Goal: Information Seeking & Learning: Learn about a topic

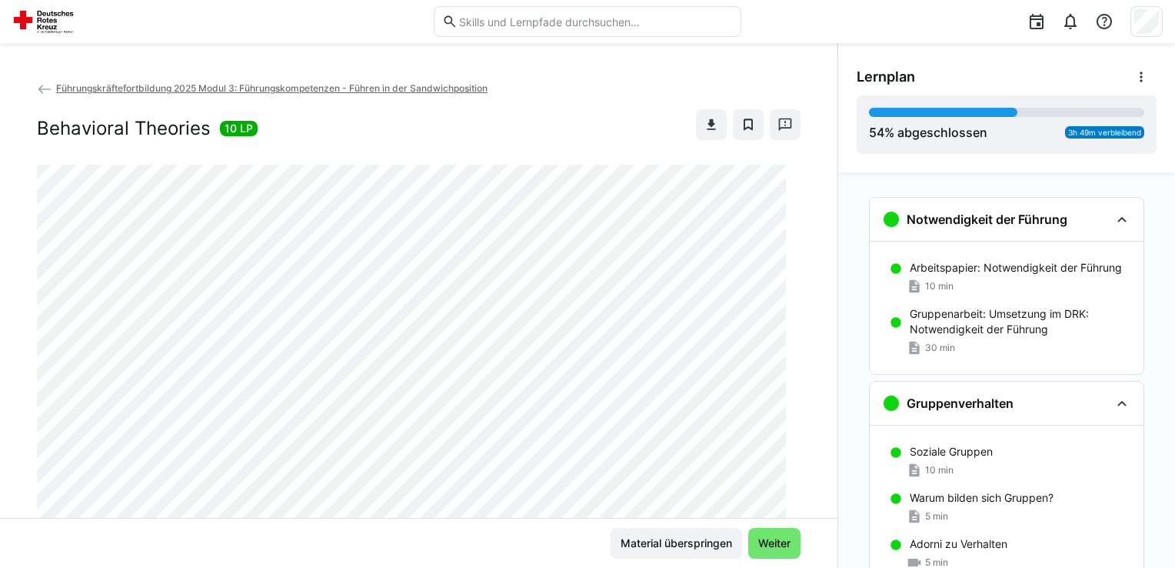
scroll to position [1138, 0]
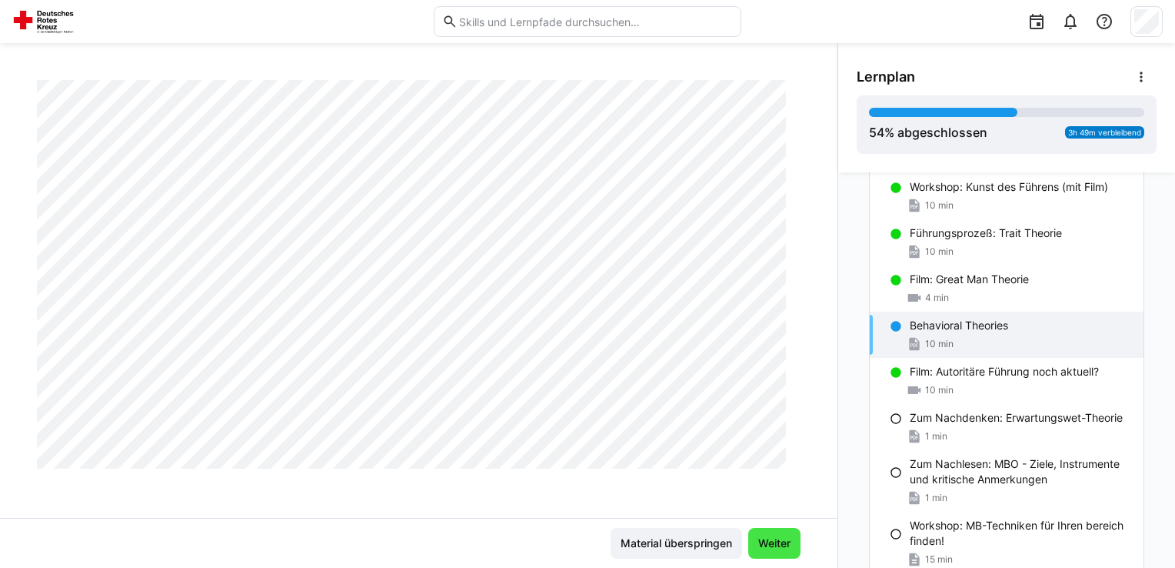
click at [777, 536] on span "Weiter" at bounding box center [774, 542] width 37 height 15
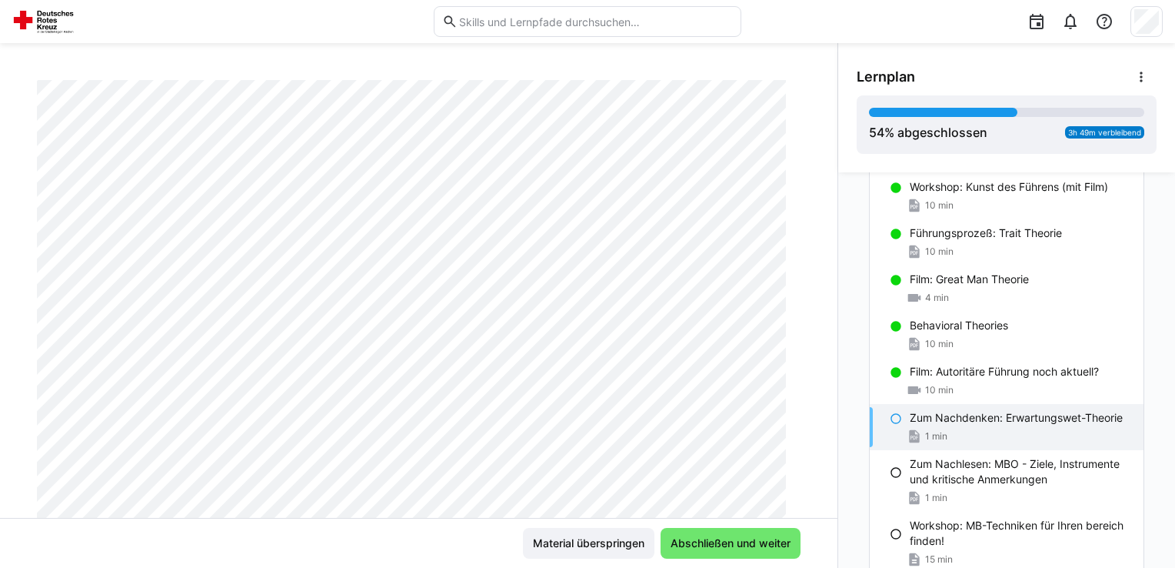
scroll to position [138, 0]
click at [821, 206] on div "Führungskräftefortbildung 2025 Modul 3: Führungskompetenzen - Führen in der San…" at bounding box center [419, 299] width 838 height 438
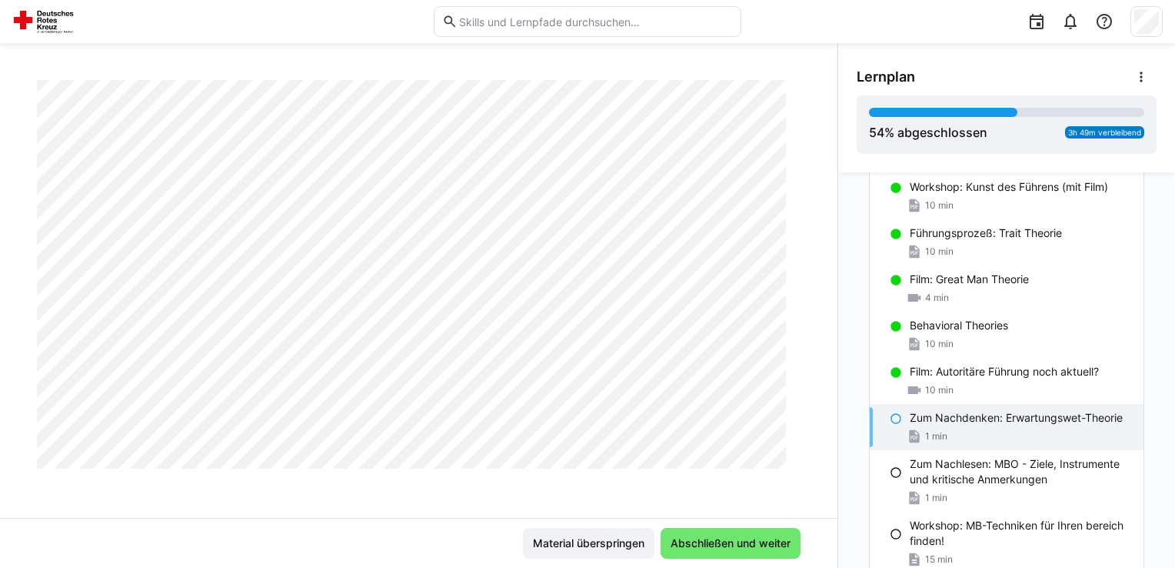
scroll to position [331, 0]
click at [820, 288] on div "Führungskräftefortbildung 2025 Modul 3: Führungskompetenzen - Führen in der San…" at bounding box center [419, 299] width 838 height 438
click at [838, 294] on div "Notwendigkeit der Führung Arbeitspapier: Notwendigkeit der Führung 10 min Grupp…" at bounding box center [1006, 369] width 337 height 395
drag, startPoint x: 822, startPoint y: 339, endPoint x: 830, endPoint y: 362, distance: 24.6
click at [830, 362] on div "Führungskräftefortbildung 2025 Modul 3: Führungskompetenzen - Führen in der San…" at bounding box center [419, 299] width 838 height 438
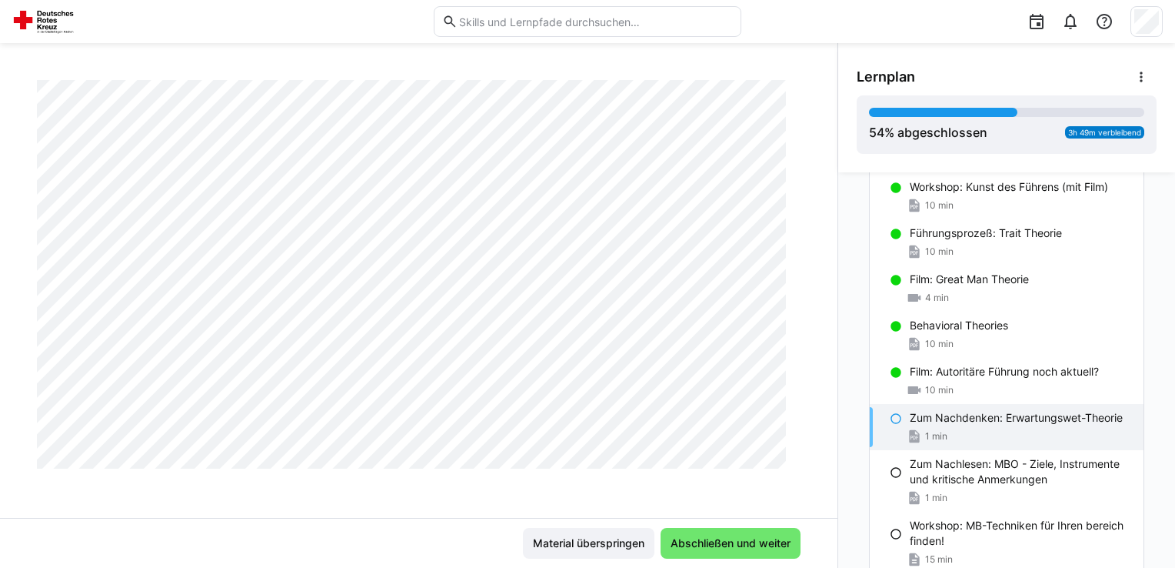
scroll to position [667, 0]
click at [758, 532] on span "Abschließen und weiter" at bounding box center [731, 543] width 140 height 31
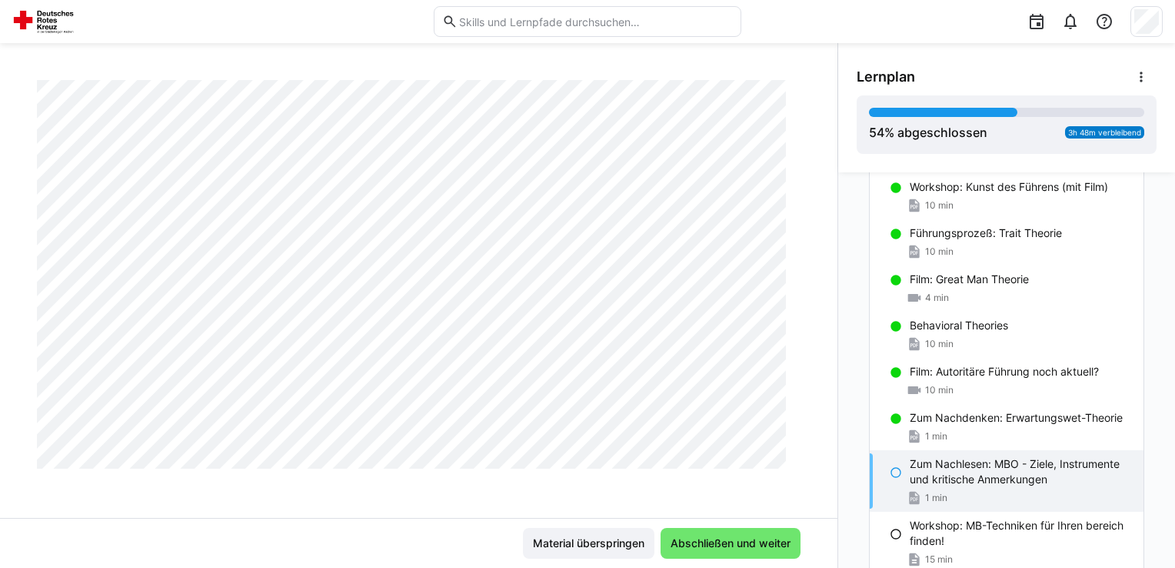
scroll to position [717, 0]
click at [838, 346] on div "Notwendigkeit der Führung Arbeitspapier: Notwendigkeit der Führung 10 min Grupp…" at bounding box center [1006, 369] width 337 height 395
click at [707, 537] on span "Abschließen und weiter" at bounding box center [730, 542] width 125 height 15
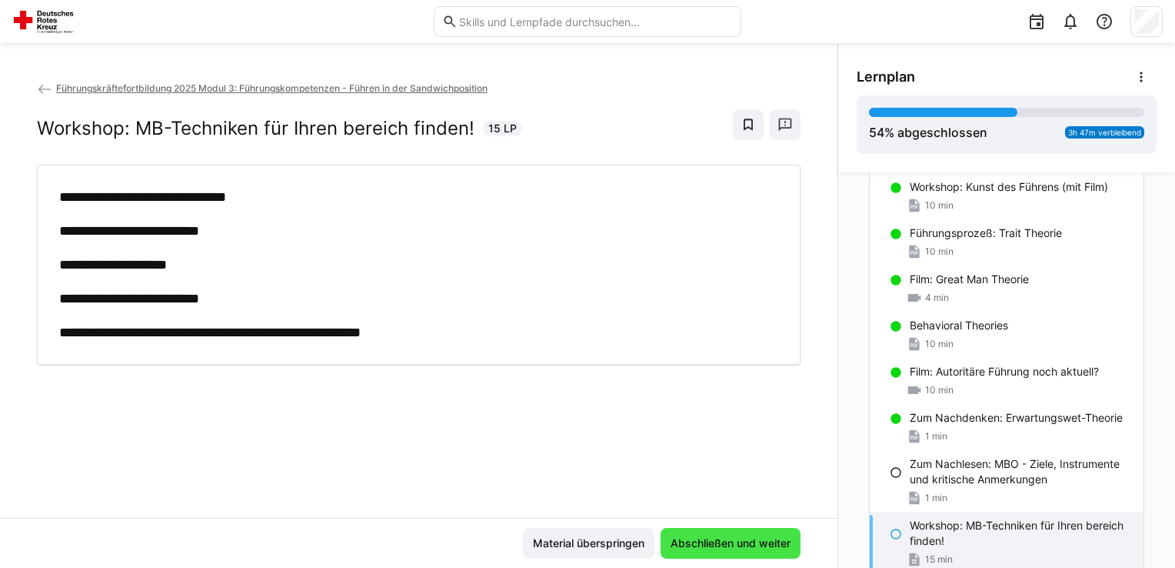
scroll to position [0, 0]
click at [707, 537] on span "Abschließen und weiter" at bounding box center [730, 542] width 125 height 15
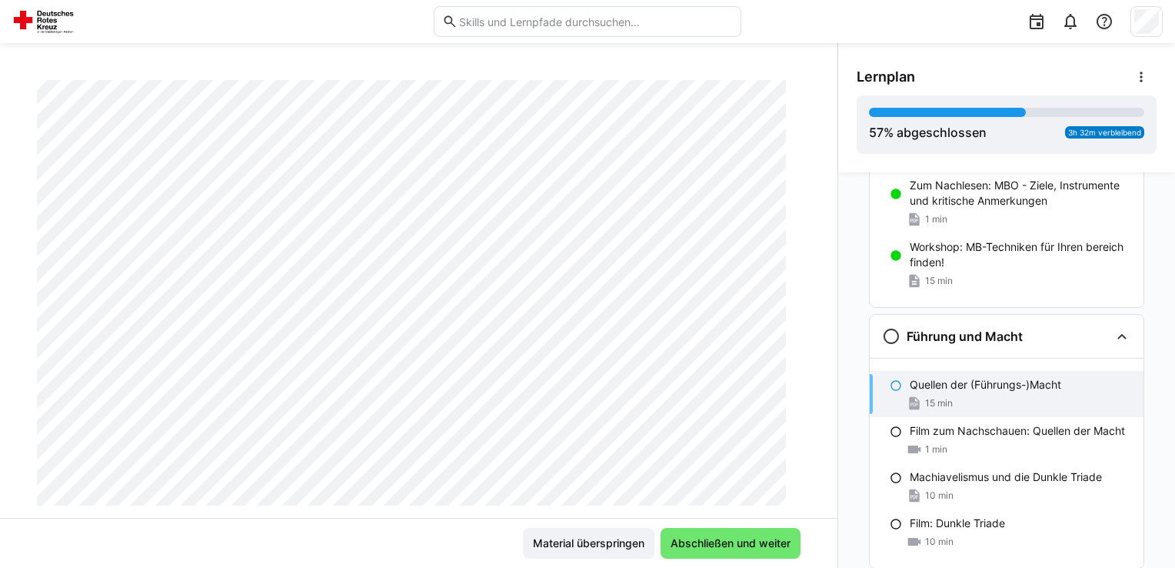
scroll to position [237, 0]
drag, startPoint x: 831, startPoint y: 309, endPoint x: 828, endPoint y: 396, distance: 87.0
click at [828, 396] on div "Führungskräftefortbildung 2025 Modul 3: Führungskompetenzen - Führen in der San…" at bounding box center [587, 305] width 1175 height 525
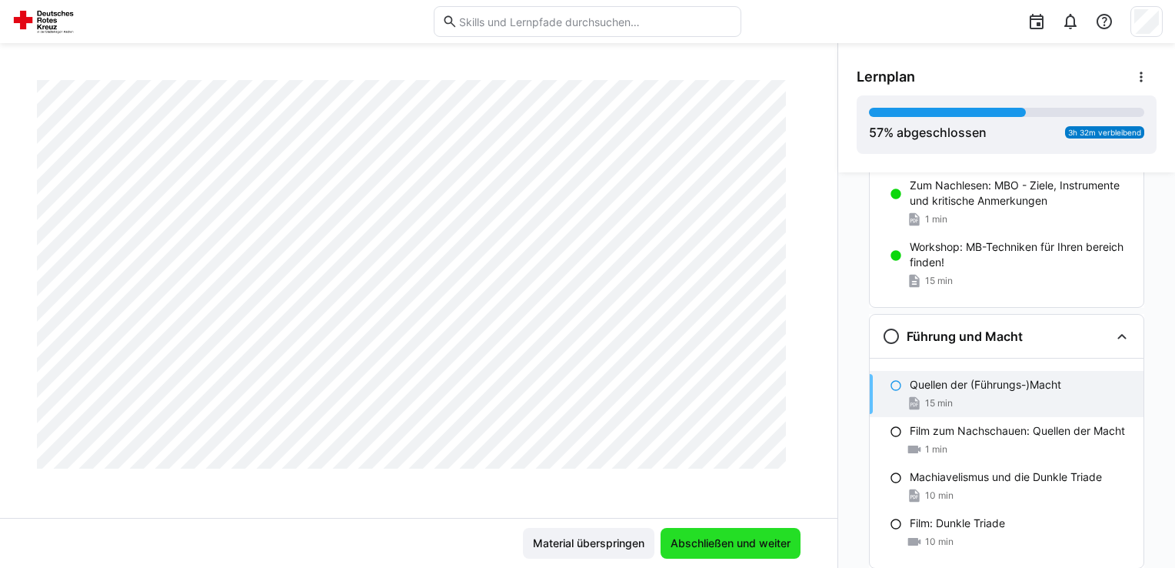
click at [745, 536] on span "Abschließen und weiter" at bounding box center [730, 542] width 125 height 15
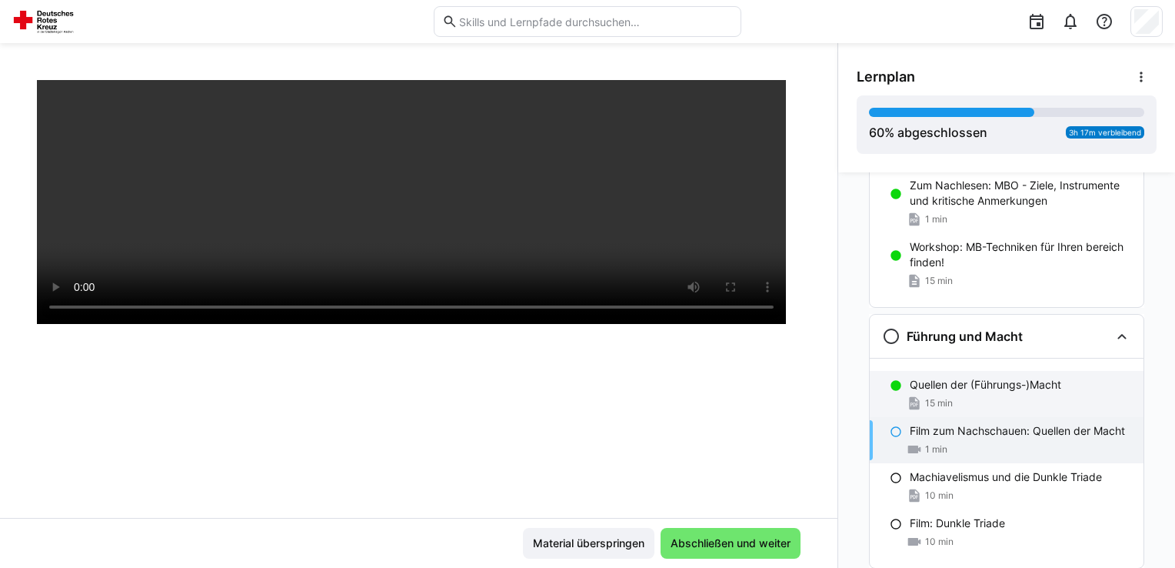
click at [942, 397] on span "15 min" at bounding box center [939, 403] width 28 height 12
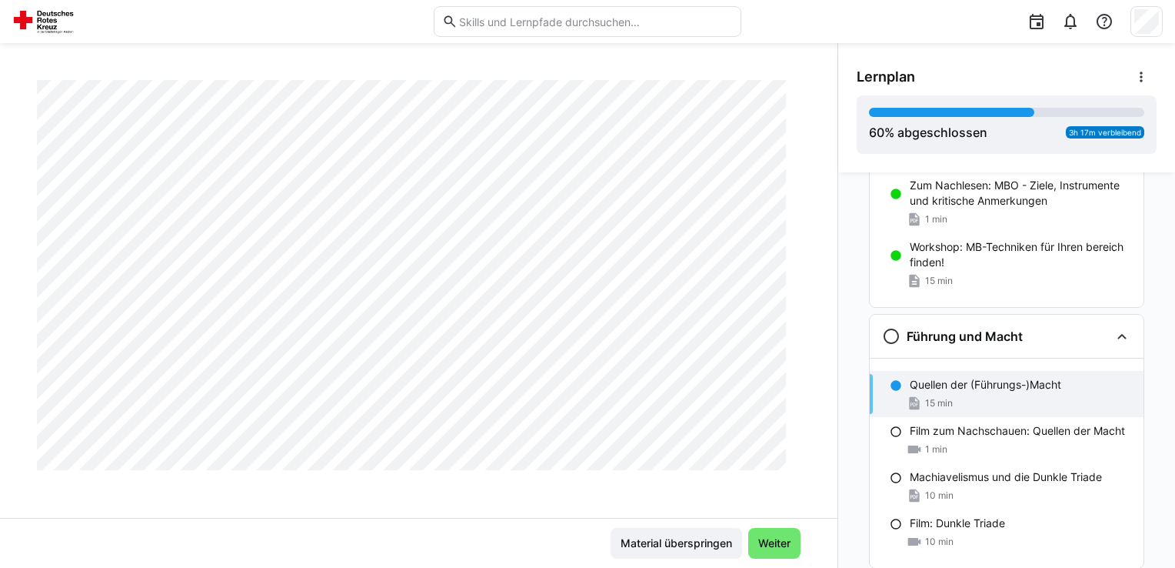
scroll to position [719, 0]
click at [778, 546] on span "Weiter" at bounding box center [774, 542] width 37 height 15
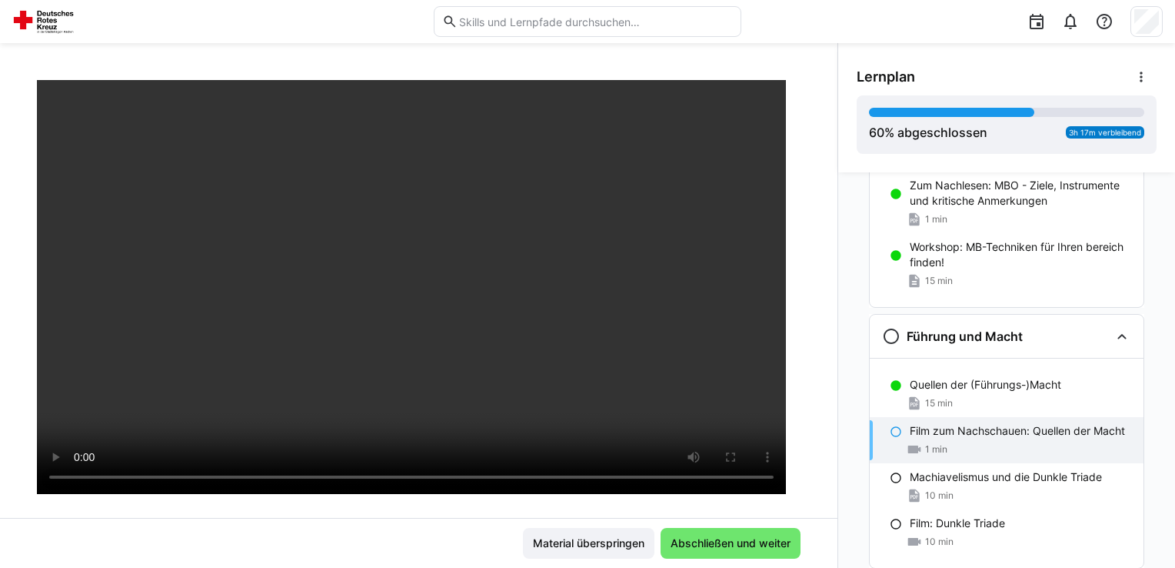
scroll to position [88, 0]
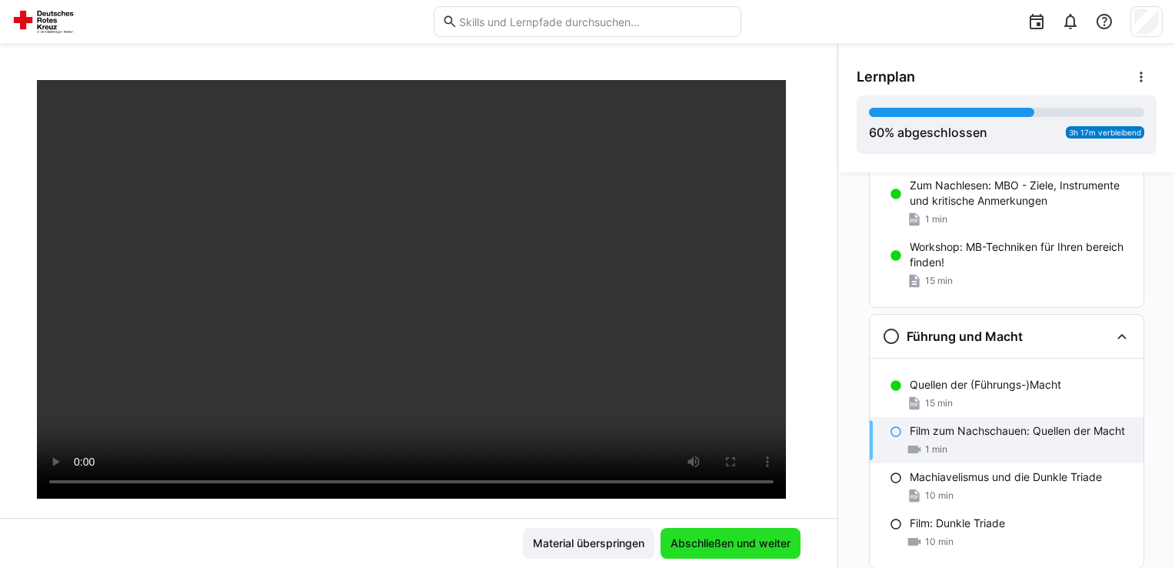
click at [732, 536] on span "Abschließen und weiter" at bounding box center [730, 542] width 125 height 15
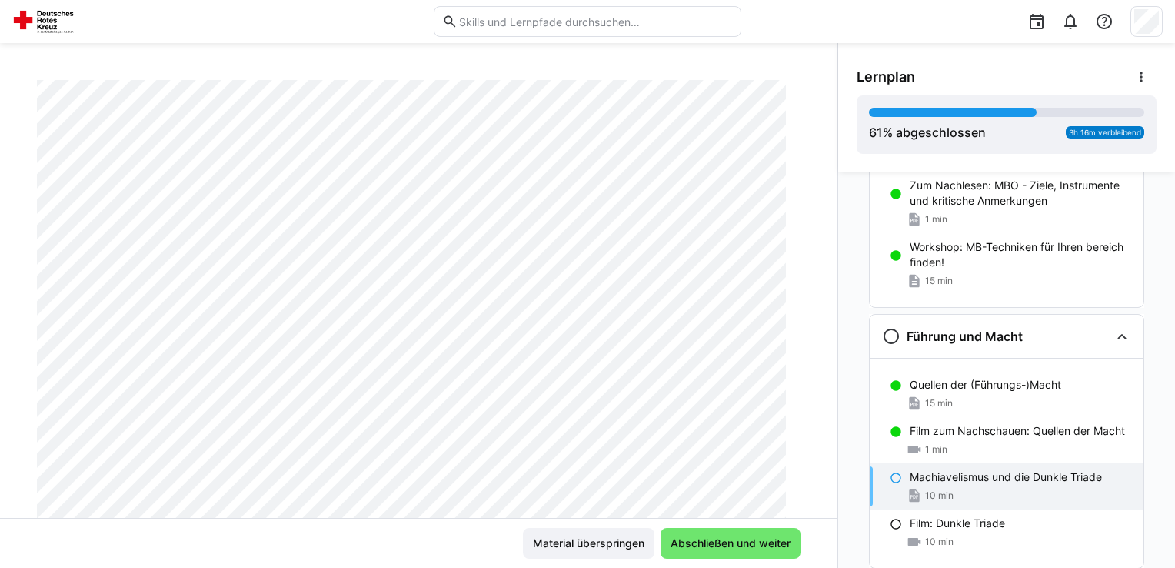
scroll to position [145, 0]
click at [717, 538] on span "Abschließen und weiter" at bounding box center [730, 542] width 125 height 15
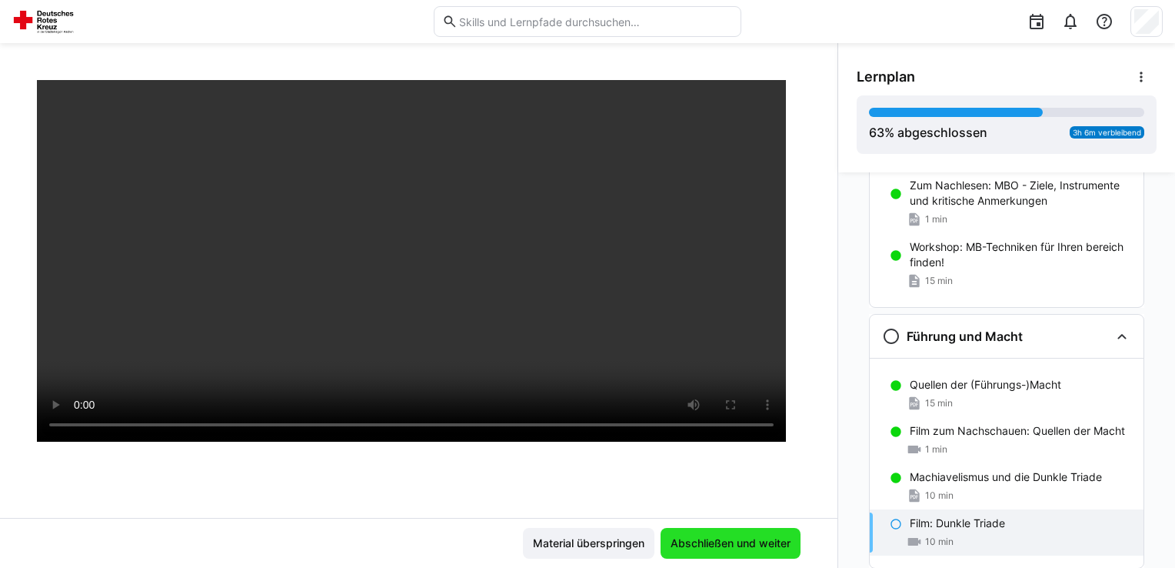
click at [717, 538] on span "Abschließen und weiter" at bounding box center [730, 542] width 125 height 15
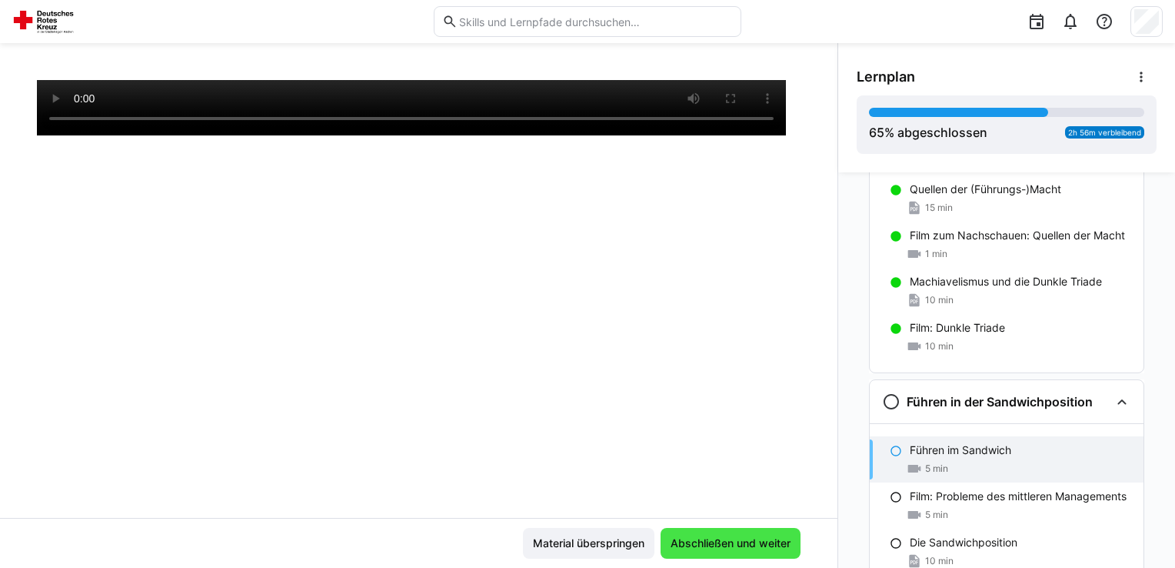
scroll to position [1627, 0]
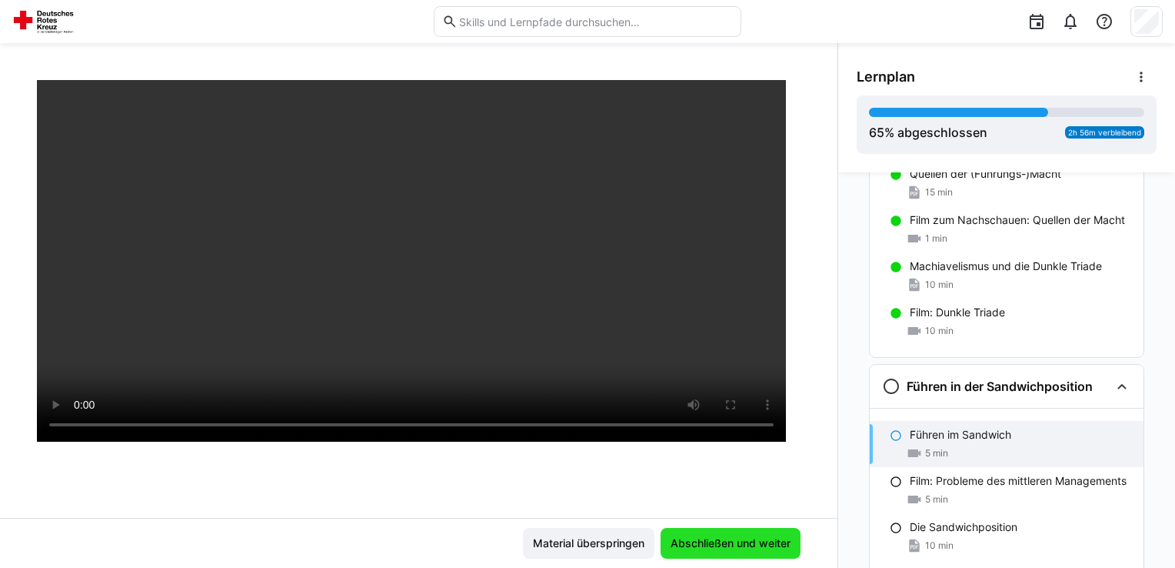
click at [717, 538] on span "Abschließen und weiter" at bounding box center [730, 542] width 125 height 15
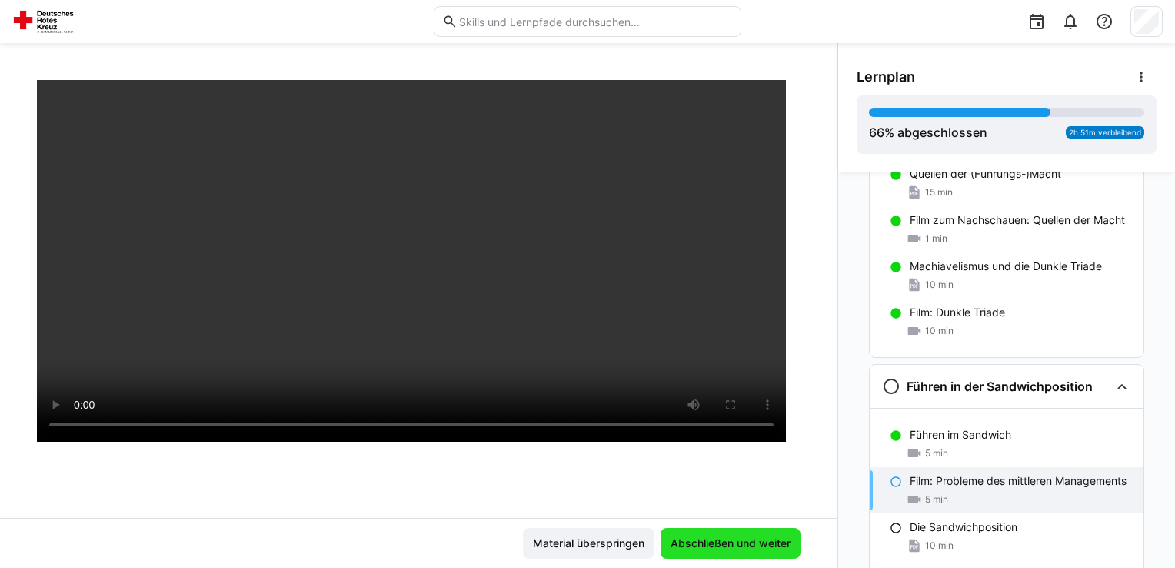
click at [728, 538] on span "Abschließen und weiter" at bounding box center [730, 542] width 125 height 15
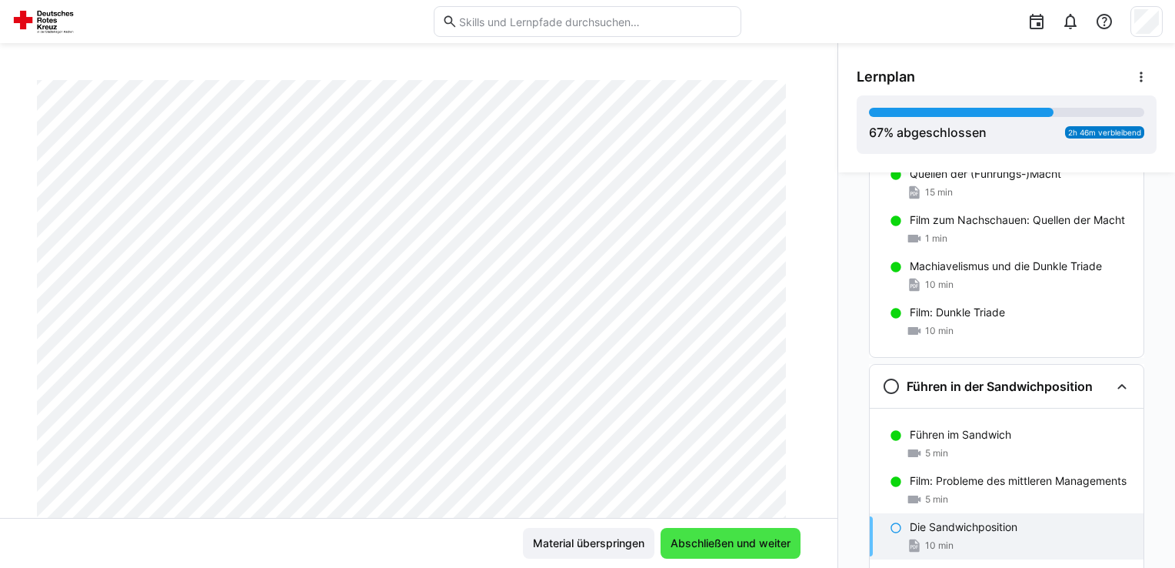
click at [728, 538] on span "Abschließen und weiter" at bounding box center [730, 542] width 125 height 15
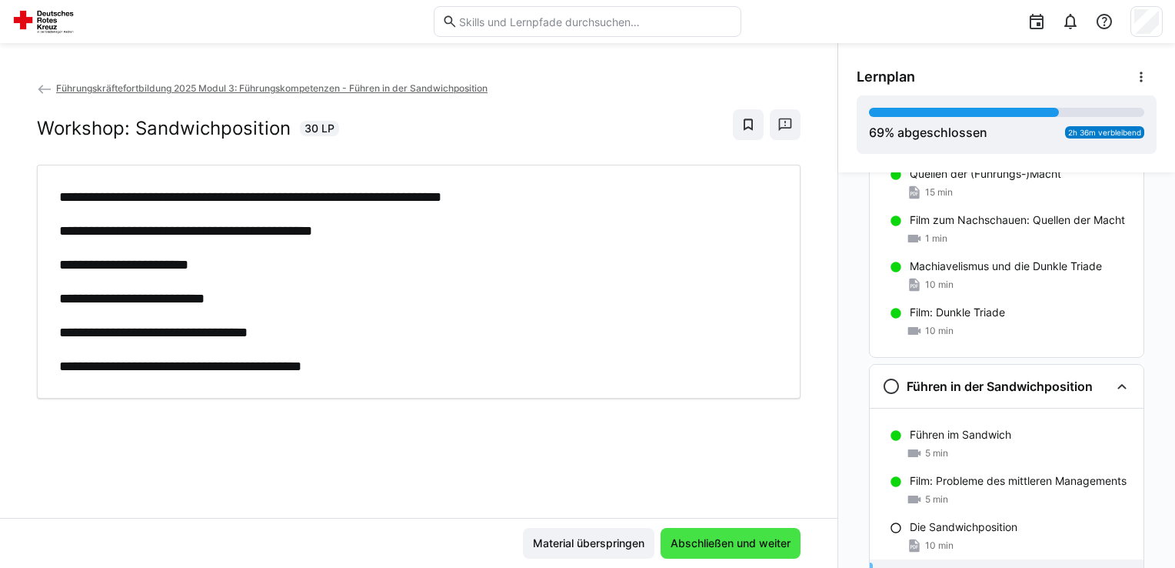
scroll to position [0, 0]
click at [708, 534] on span "Abschließen und weiter" at bounding box center [731, 543] width 140 height 31
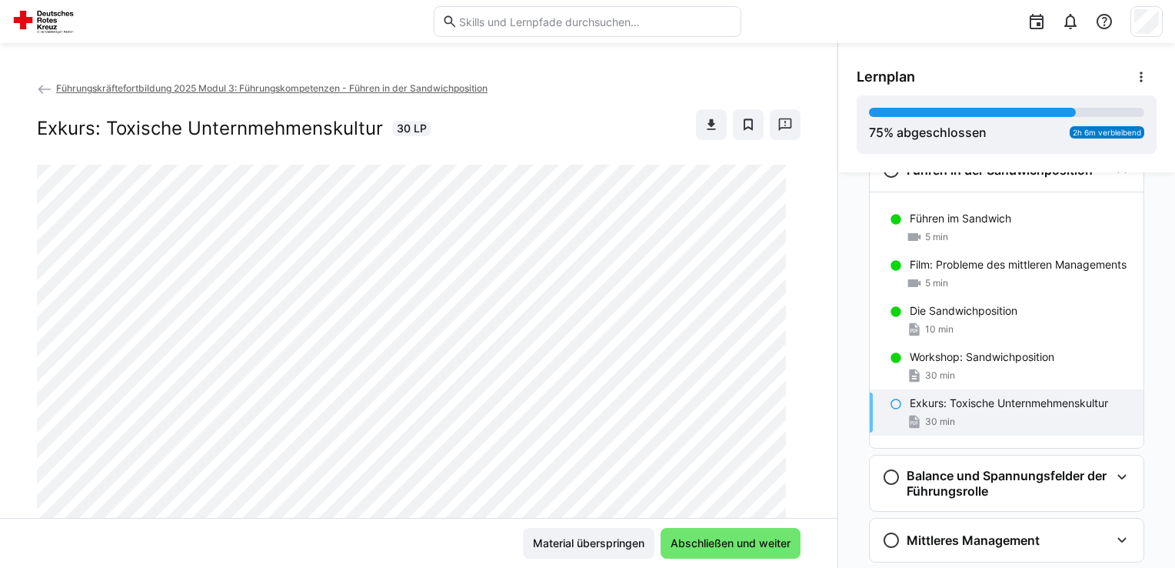
scroll to position [1848, 0]
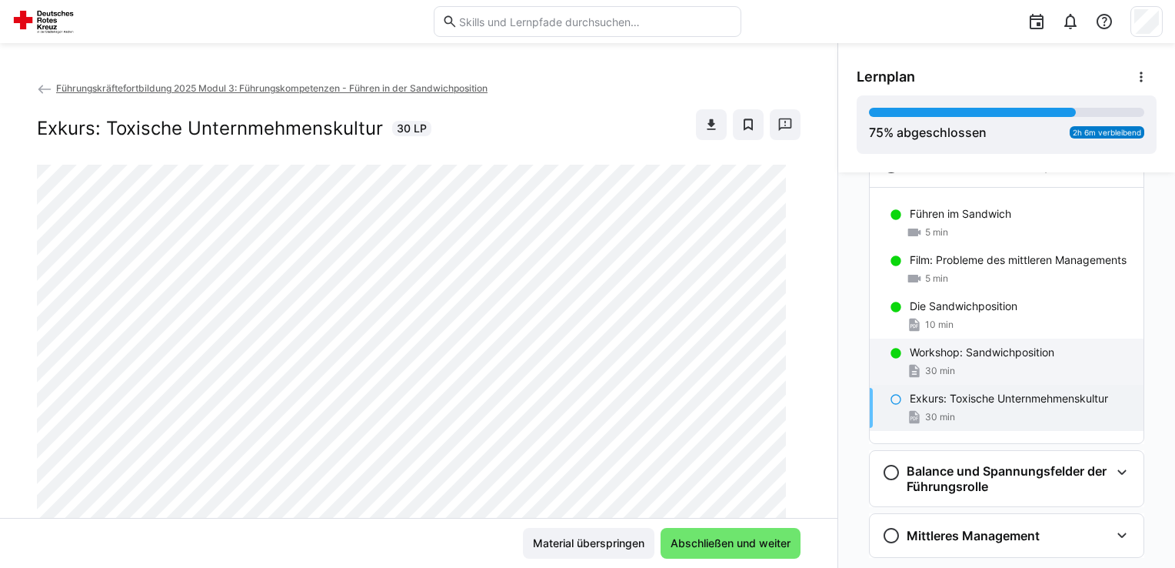
click at [1066, 363] on div "30 min" at bounding box center [1021, 370] width 222 height 15
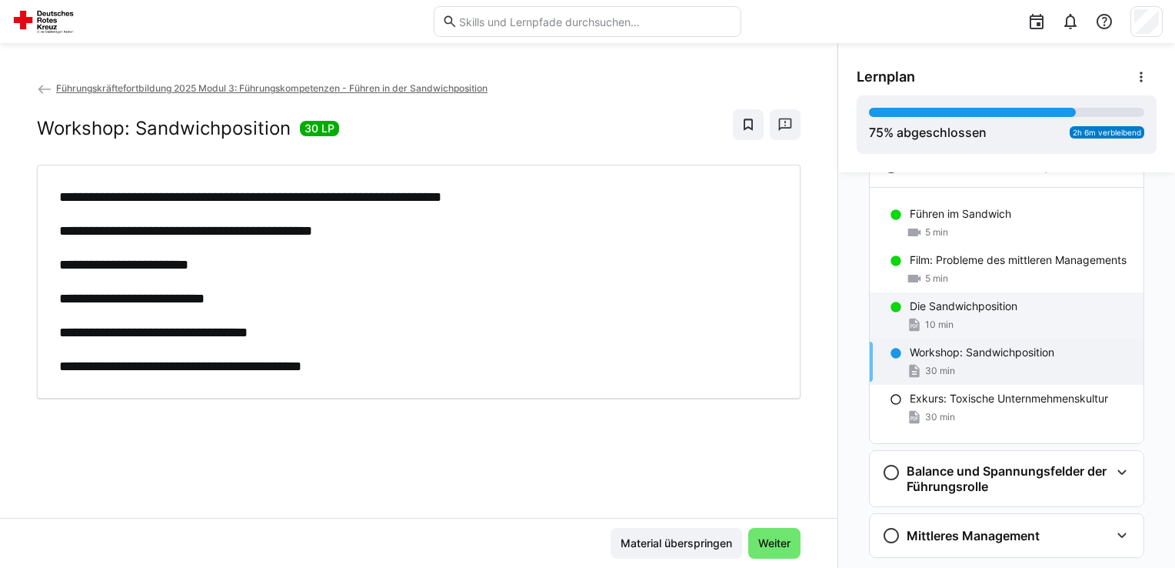
click at [964, 292] on div "Die Sandwichposition 10 min" at bounding box center [1007, 315] width 274 height 46
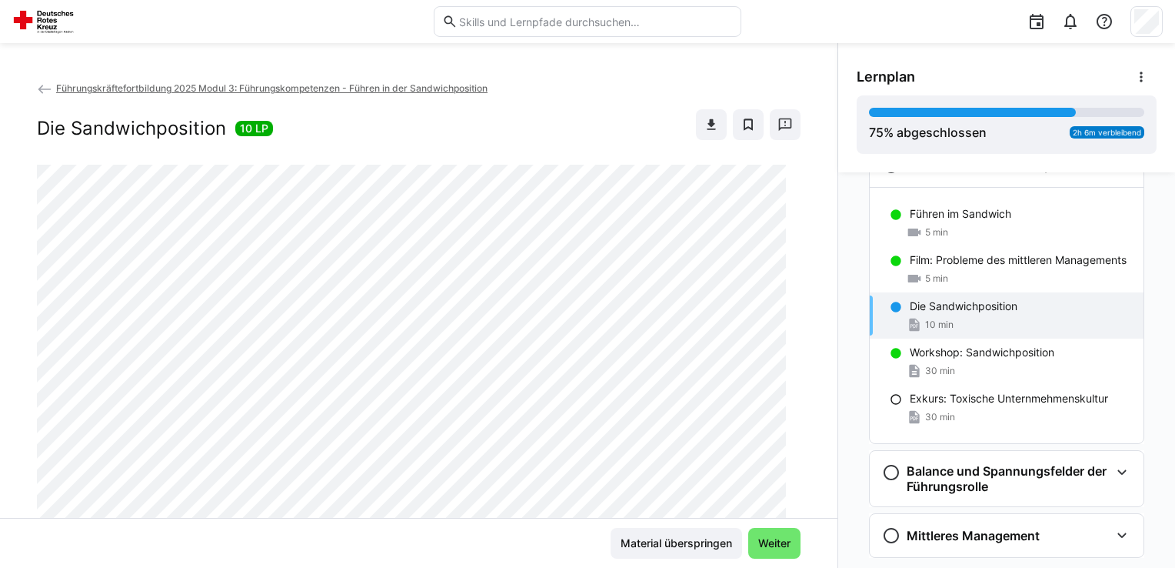
drag, startPoint x: 818, startPoint y: 119, endPoint x: 822, endPoint y: 135, distance: 16.4
click at [822, 135] on div "Führungskräftefortbildung 2025 Modul 3: Führungskompetenzen - Führen in der San…" at bounding box center [419, 299] width 838 height 438
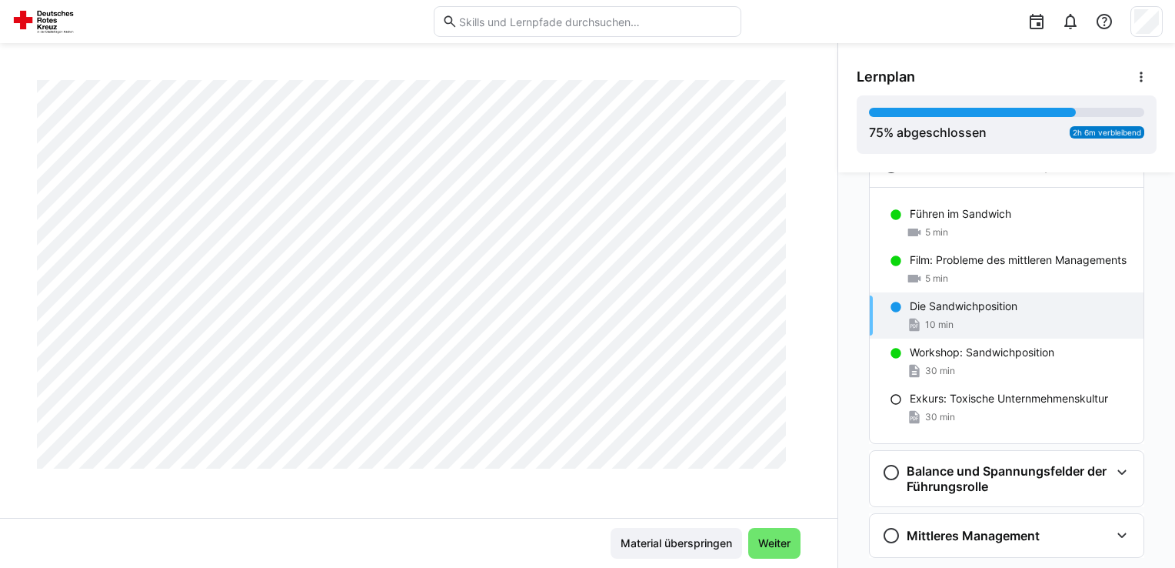
scroll to position [2875, 0]
click at [1081, 265] on p "Film: Probleme des mittleren Managements" at bounding box center [1018, 259] width 217 height 15
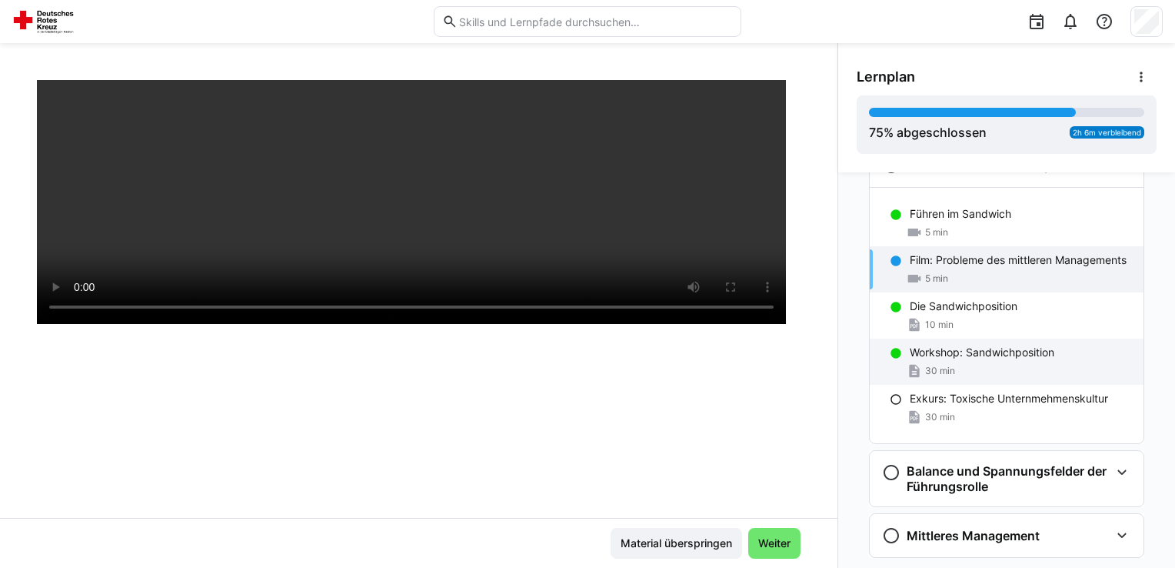
click at [972, 339] on div "Workshop: Sandwichposition 30 min" at bounding box center [1007, 361] width 274 height 46
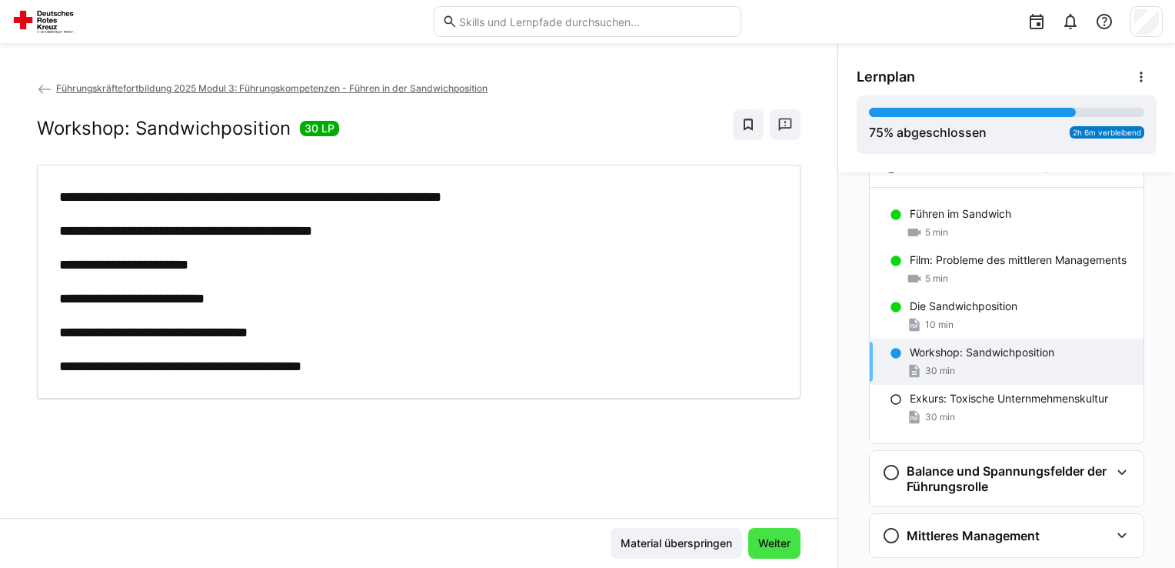
click at [783, 532] on span "Weiter" at bounding box center [774, 543] width 52 height 31
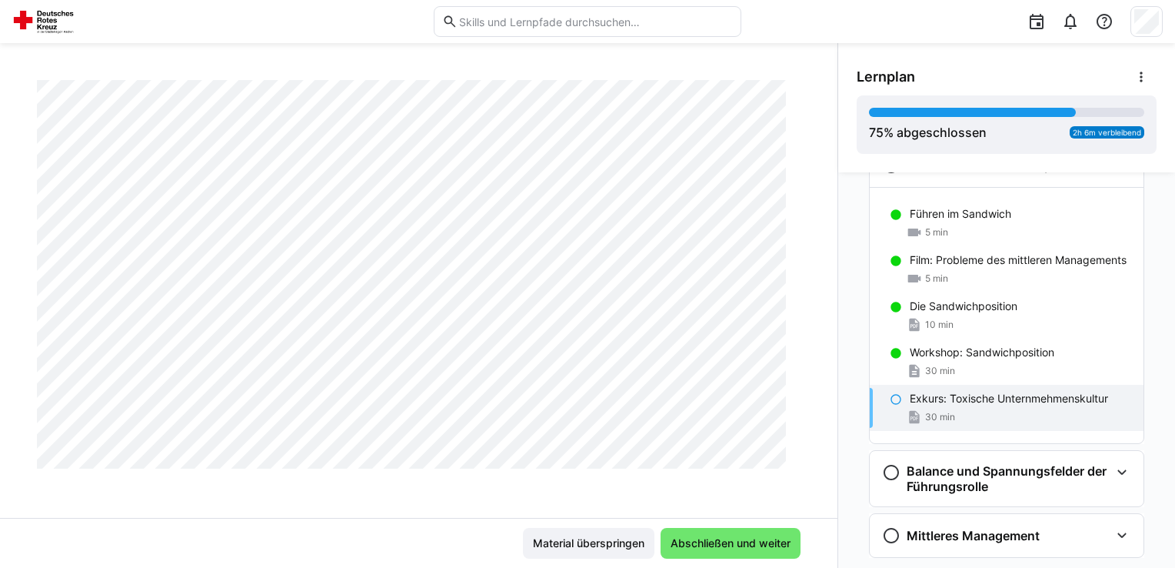
scroll to position [719, 0]
click at [757, 548] on span "Abschließen und weiter" at bounding box center [730, 542] width 125 height 15
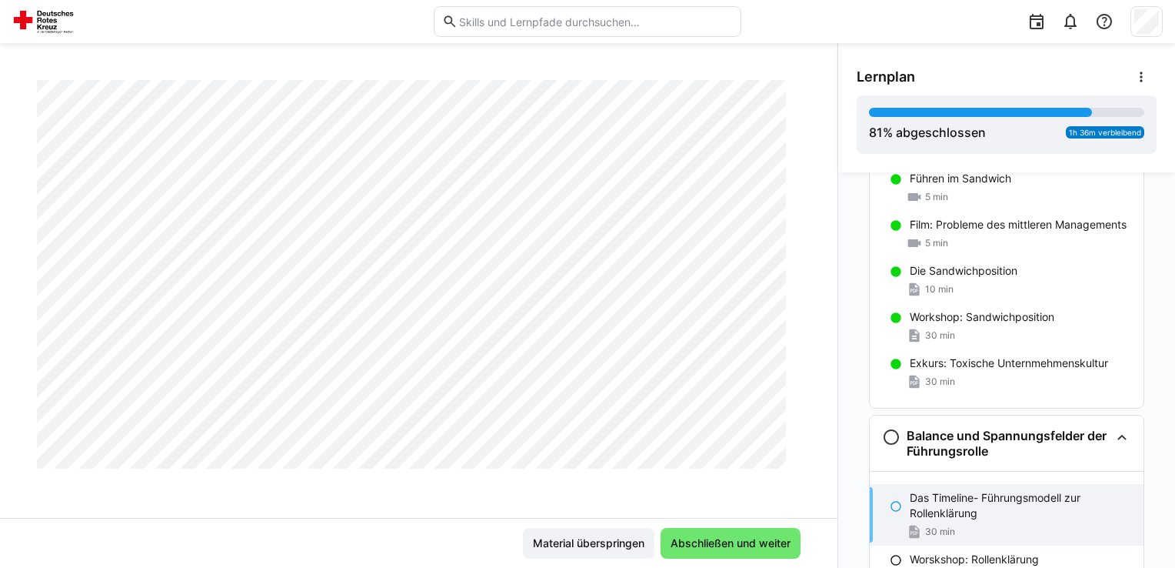
scroll to position [728, 0]
drag, startPoint x: 822, startPoint y: 222, endPoint x: 828, endPoint y: 257, distance: 35.2
click at [828, 257] on div "Führungskräftefortbildung 2025 Modul 3: Führungskompetenzen - Führen in der San…" at bounding box center [419, 299] width 838 height 438
click at [782, 540] on span "Abschließen und weiter" at bounding box center [730, 542] width 125 height 15
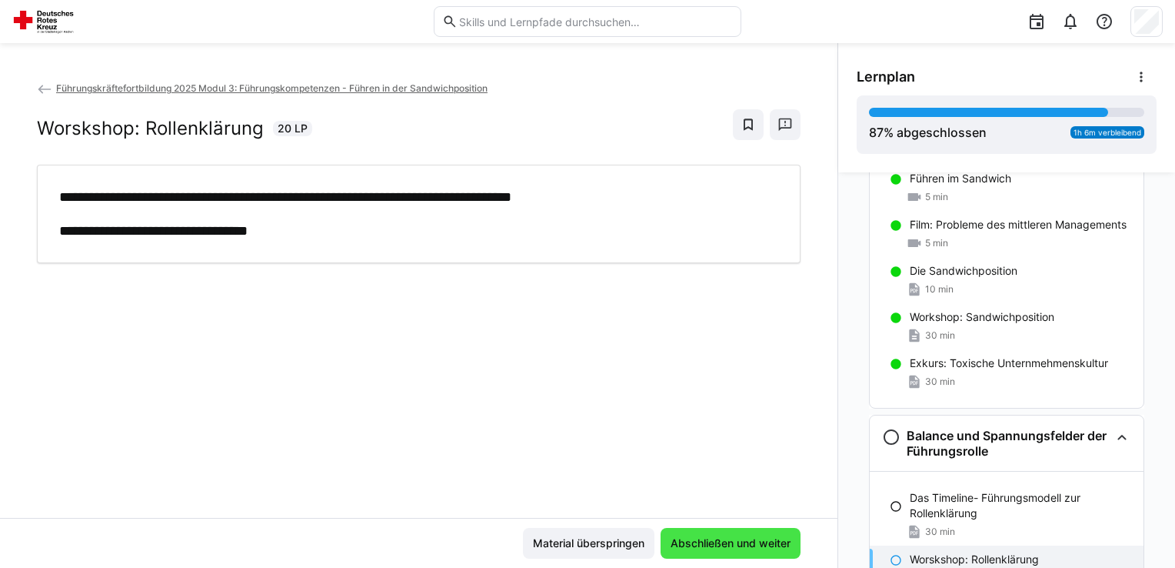
scroll to position [0, 0]
click at [748, 534] on span "Abschließen und weiter" at bounding box center [731, 543] width 140 height 31
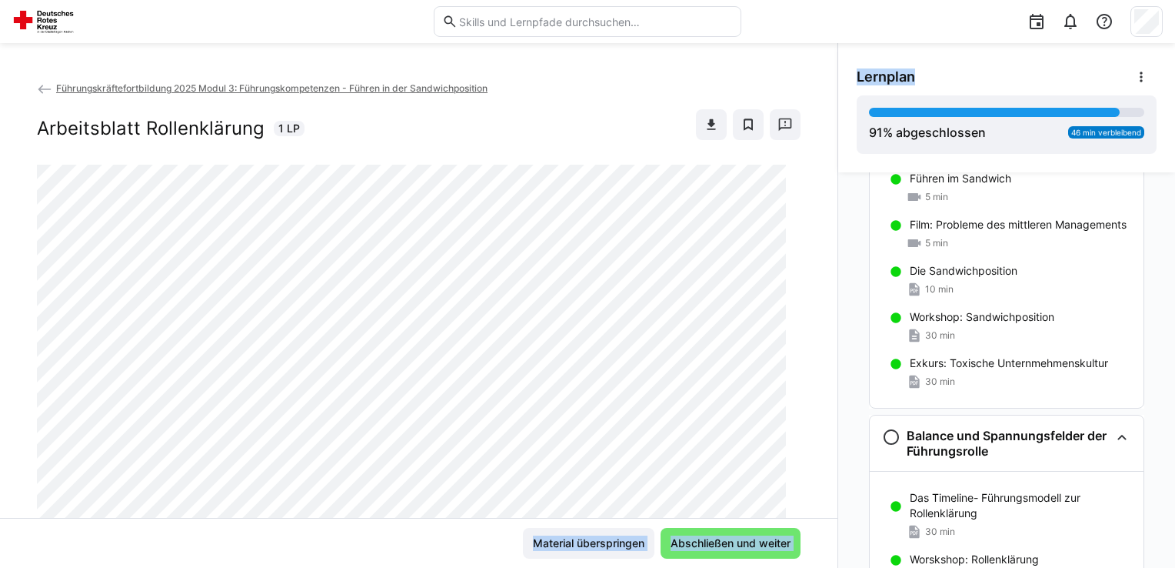
drag, startPoint x: 831, startPoint y: 134, endPoint x: 827, endPoint y: 199, distance: 65.5
click at [827, 199] on div "Führungskräftefortbildung 2025 Modul 3: Führungskompetenzen - Führen in der San…" at bounding box center [587, 305] width 1175 height 525
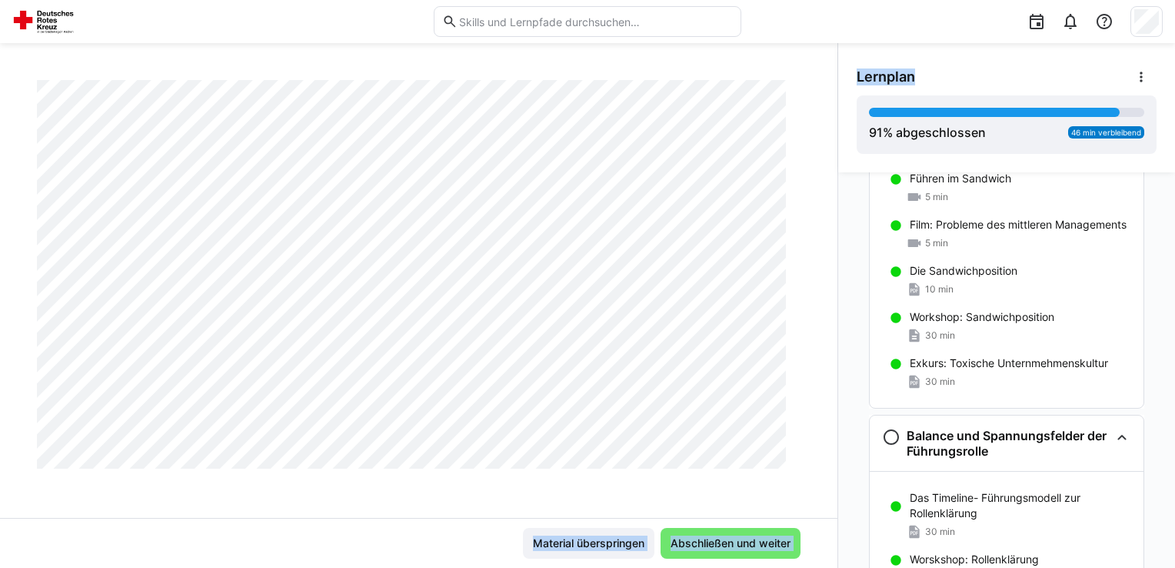
scroll to position [628, 0]
click at [817, 248] on div "Führungskräftefortbildung 2025 Modul 3: Führungskompetenzen - Führen in der San…" at bounding box center [419, 299] width 838 height 438
click at [838, 303] on div "Notwendigkeit der Führung Arbeitspapier: Notwendigkeit der Führung 10 min Grupp…" at bounding box center [1006, 369] width 337 height 395
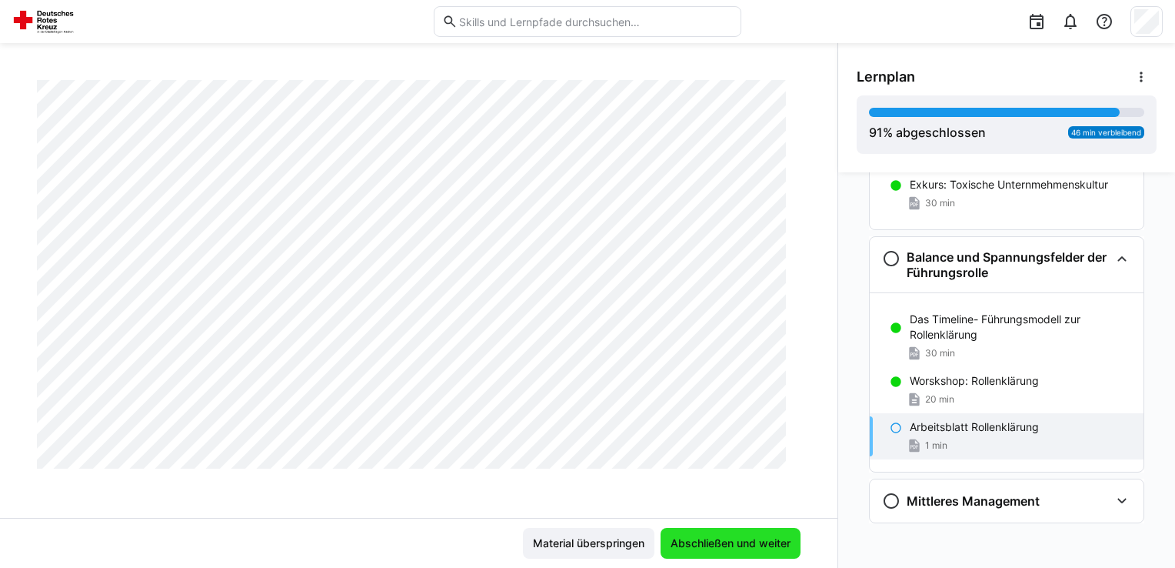
click at [737, 542] on span "Abschließen und weiter" at bounding box center [730, 542] width 125 height 15
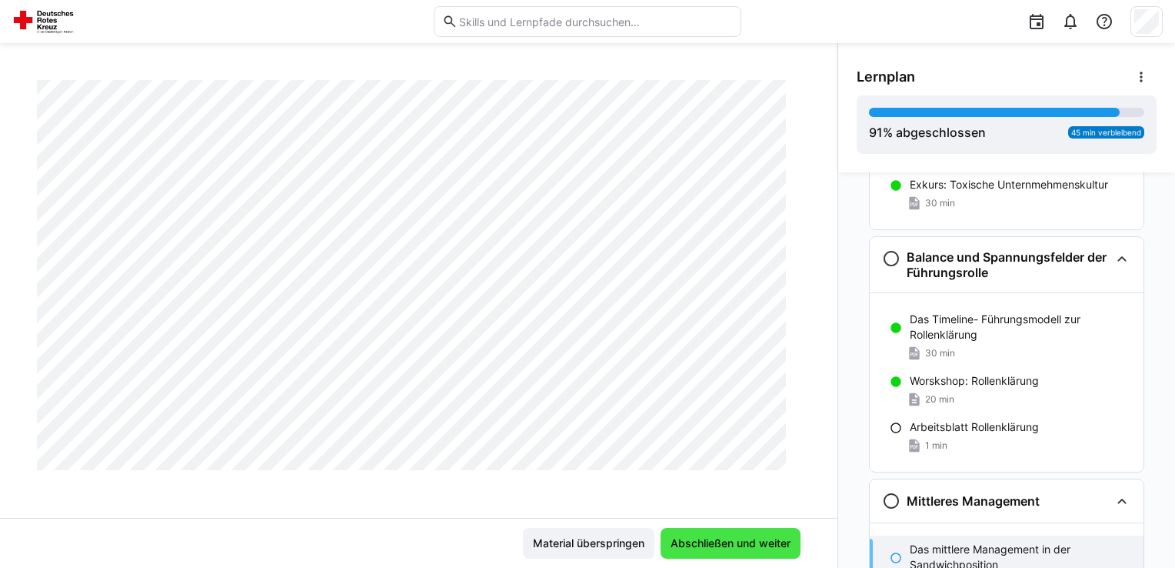
scroll to position [1410, 0]
drag, startPoint x: 832, startPoint y: 227, endPoint x: 829, endPoint y: 215, distance: 11.8
click at [829, 215] on div "Führungskräftefortbildung 2025 Modul 3: Führungskompetenzen - Führen in der San…" at bounding box center [587, 305] width 1175 height 525
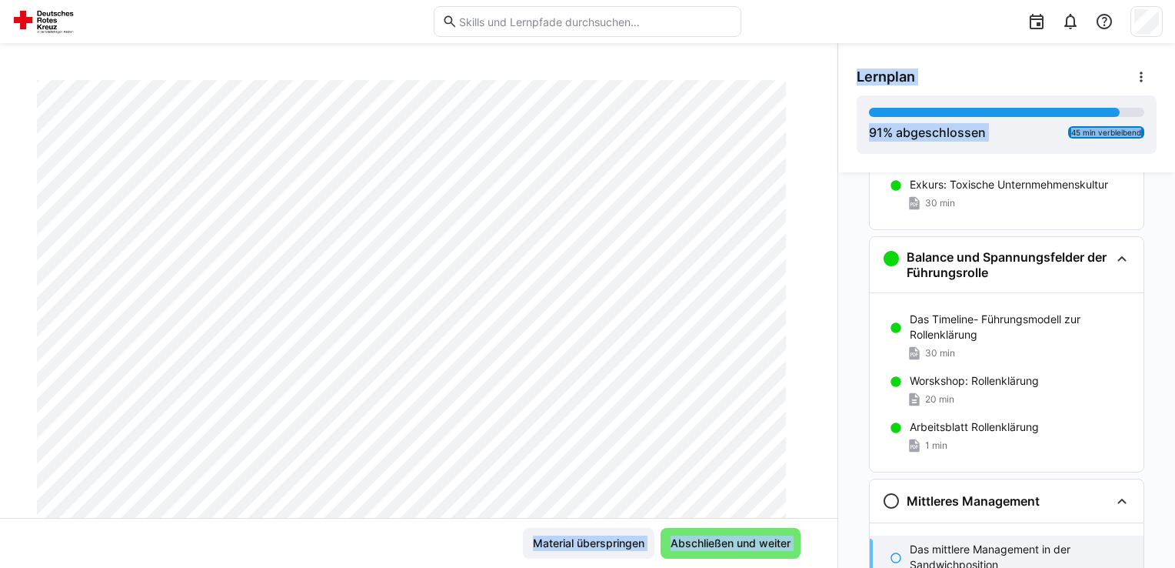
scroll to position [89, 0]
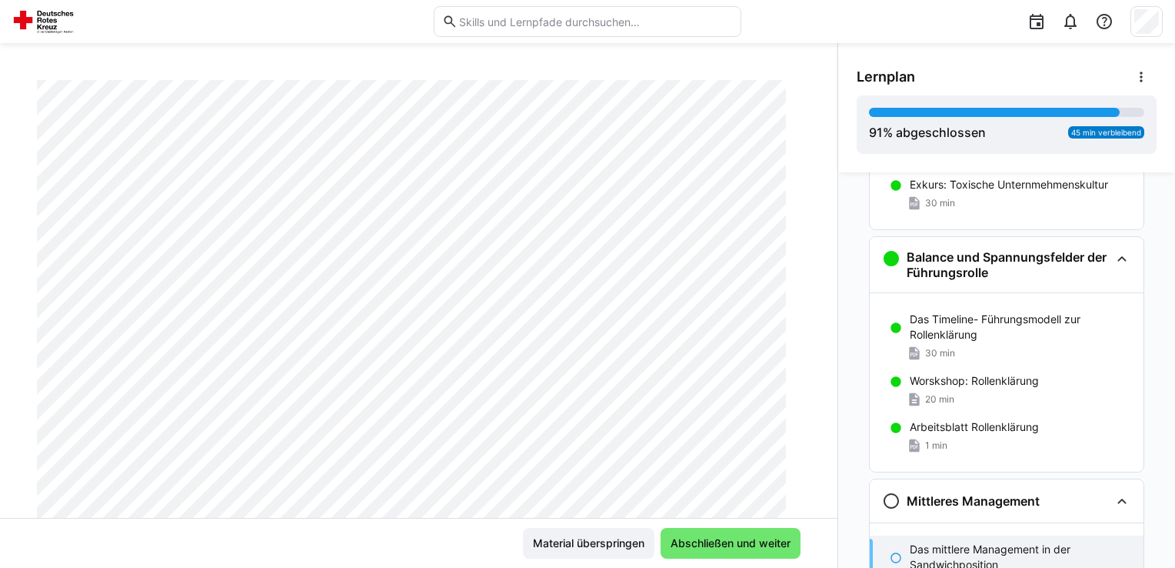
click at [788, 72] on div "Führungskräftefortbildung 2025 Modul 3: Führungskompetenzen - Führen in der San…" at bounding box center [419, 305] width 838 height 525
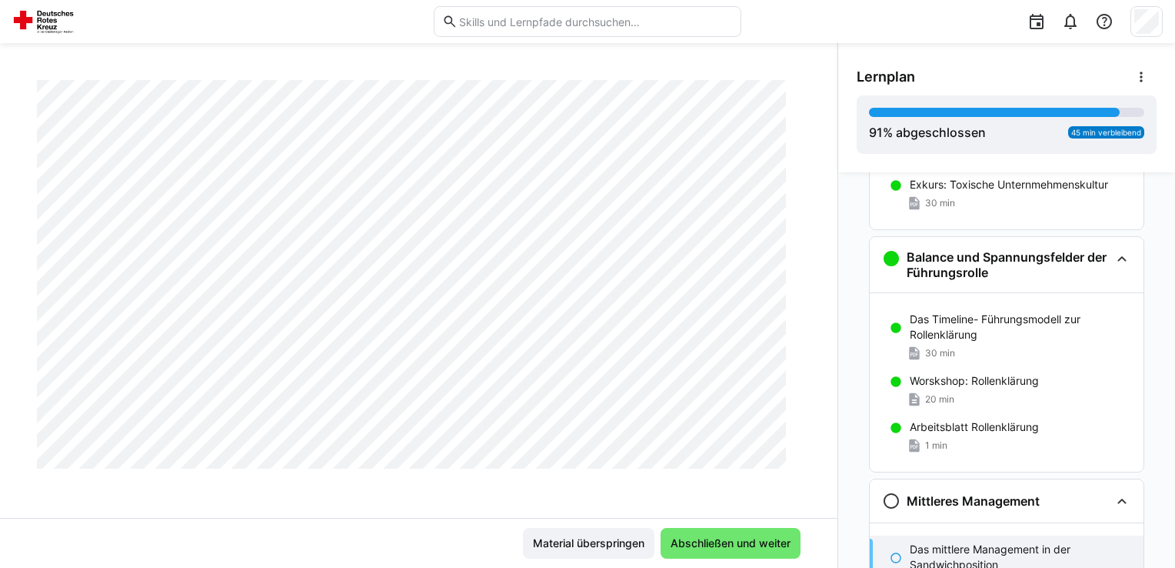
scroll to position [1745, 0]
drag, startPoint x: 834, startPoint y: 254, endPoint x: 836, endPoint y: 275, distance: 20.9
click at [838, 275] on div "Notwendigkeit der Führung Arbeitspapier: Notwendigkeit der Führung 10 min Grupp…" at bounding box center [1006, 369] width 337 height 395
click at [774, 540] on span "Abschließen und weiter" at bounding box center [730, 542] width 125 height 15
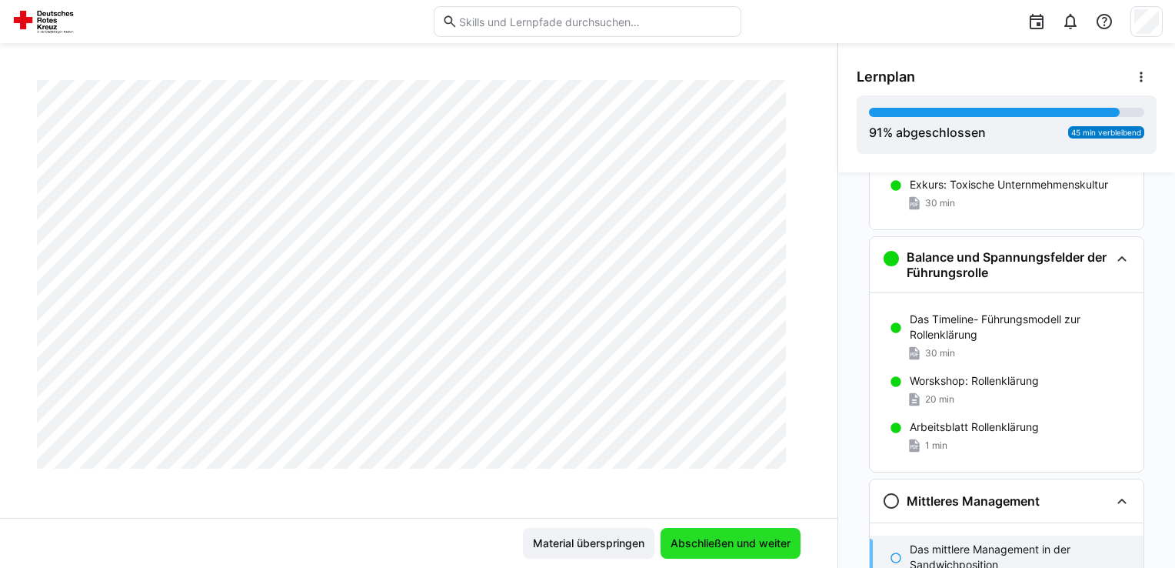
scroll to position [262, 0]
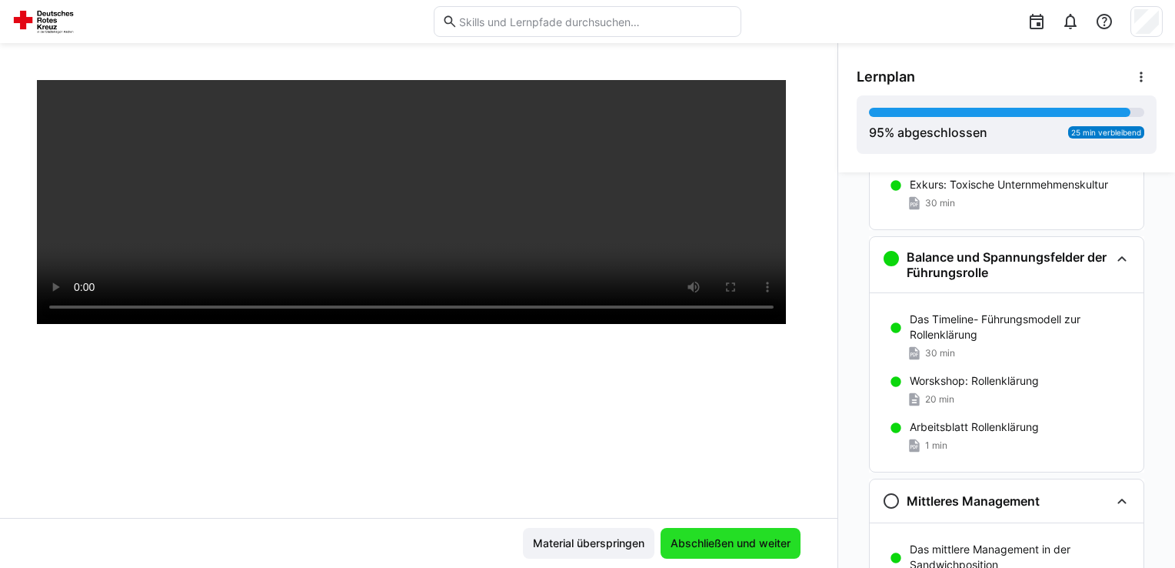
click at [774, 540] on span "Abschließen und weiter" at bounding box center [730, 542] width 125 height 15
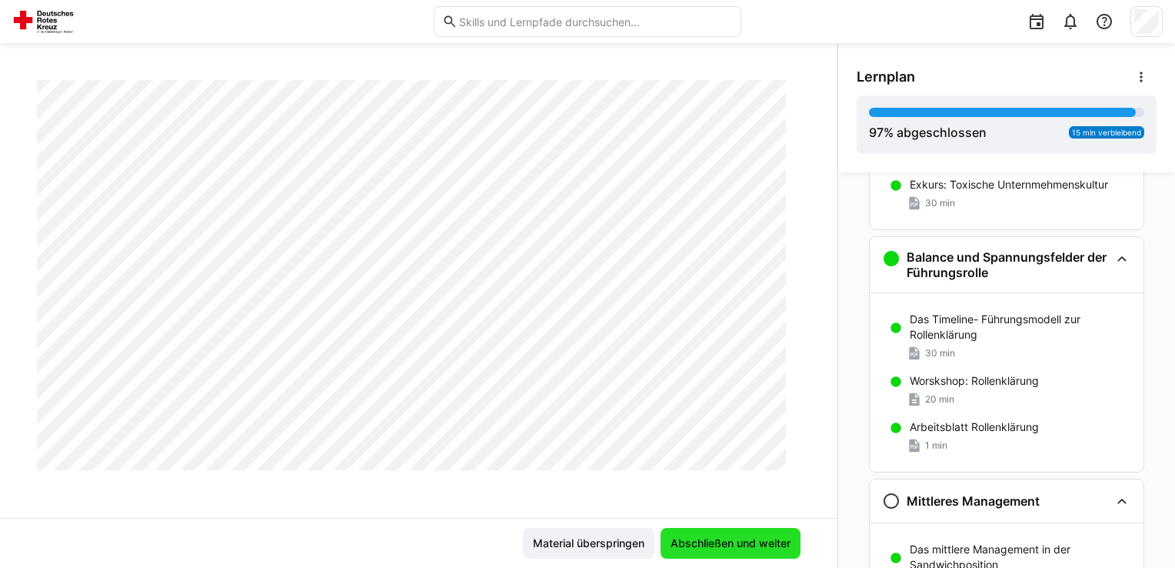
click at [711, 545] on span "Abschließen und weiter" at bounding box center [730, 542] width 125 height 15
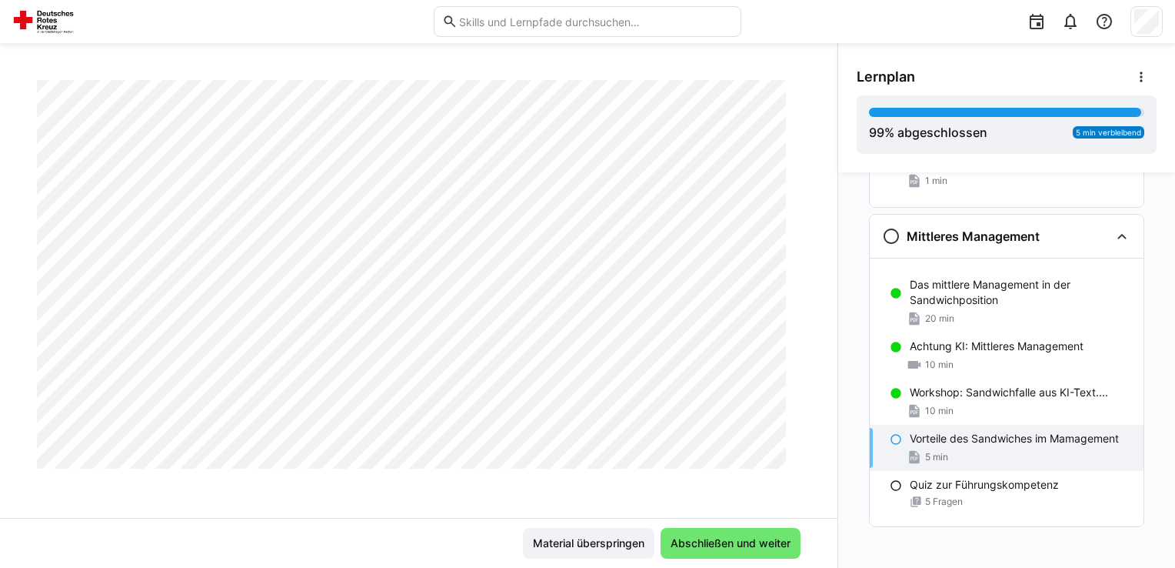
scroll to position [719, 0]
click at [721, 542] on span "Abschließen und weiter" at bounding box center [730, 542] width 125 height 15
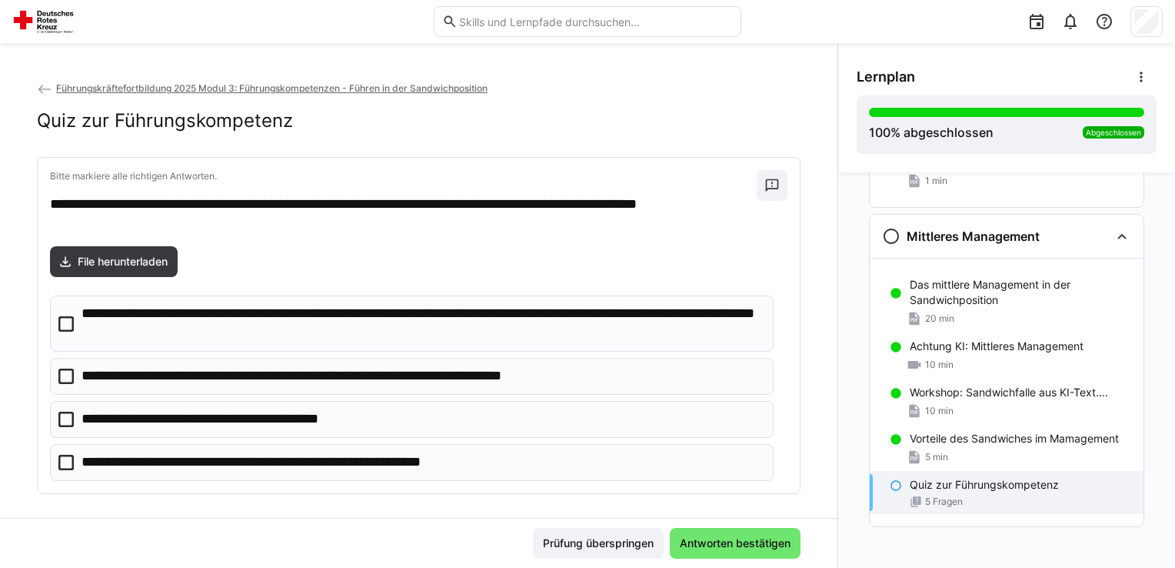
click at [346, 208] on p "**********" at bounding box center [396, 214] width 693 height 39
click at [67, 417] on icon at bounding box center [65, 419] width 15 height 15
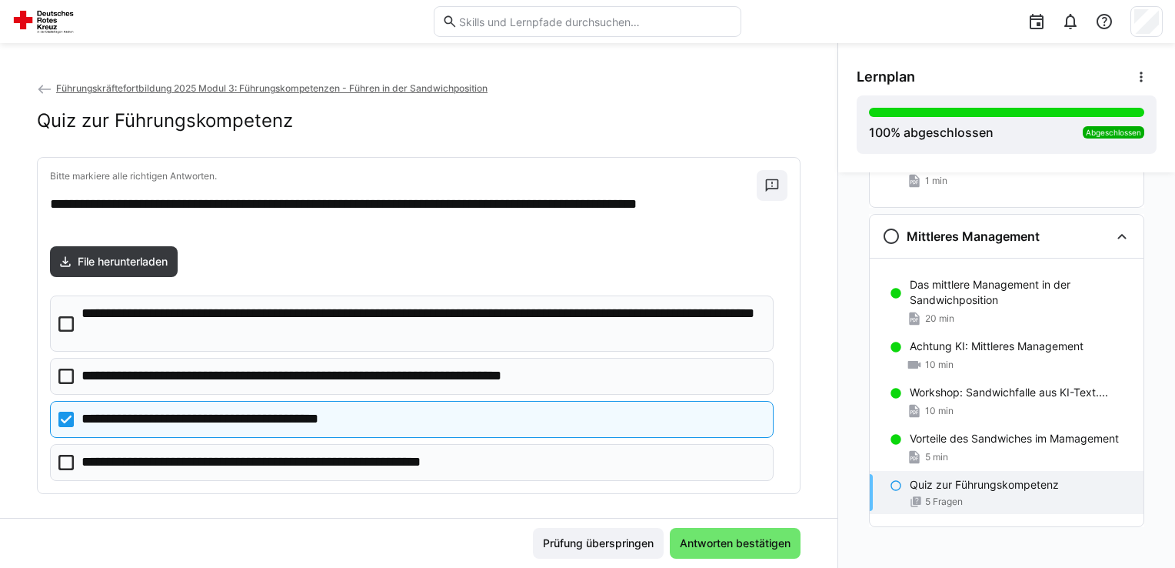
click at [68, 371] on icon at bounding box center [65, 375] width 15 height 15
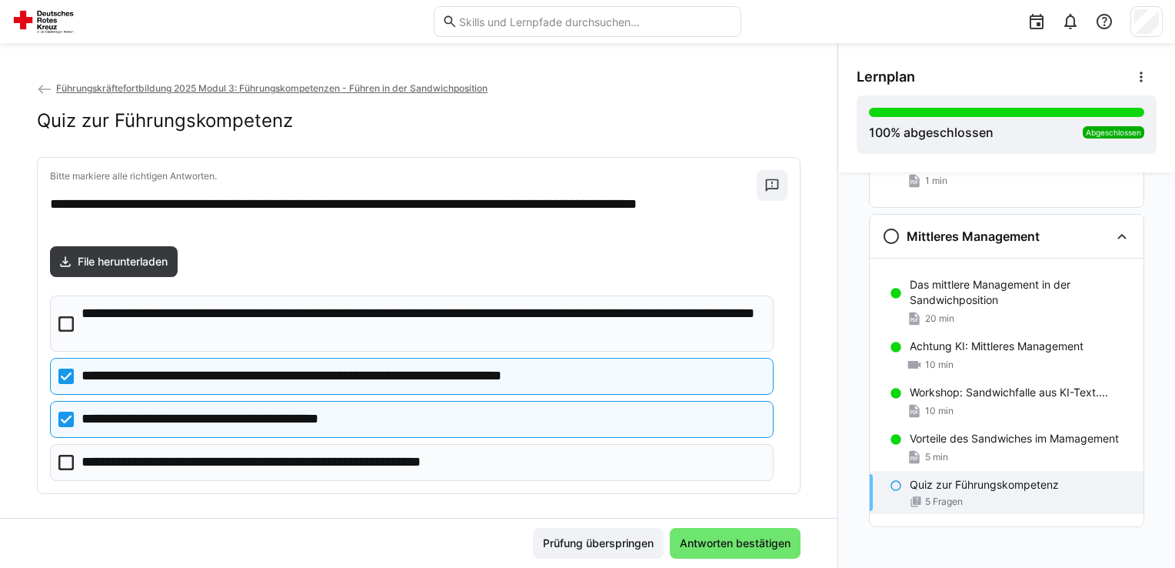
click at [64, 458] on icon at bounding box center [65, 462] width 15 height 15
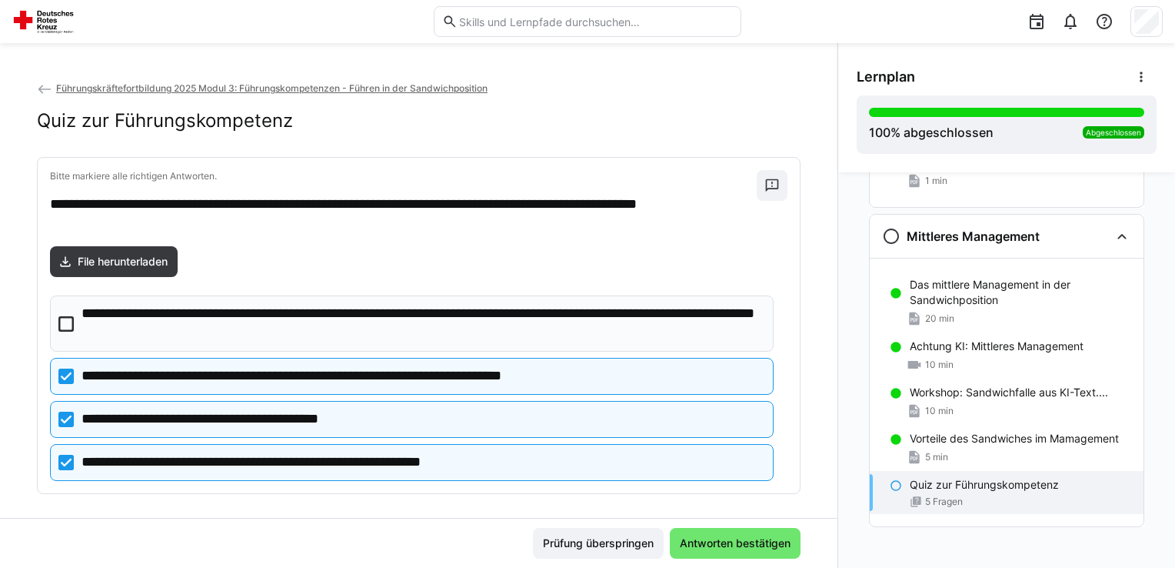
scroll to position [2320, 0]
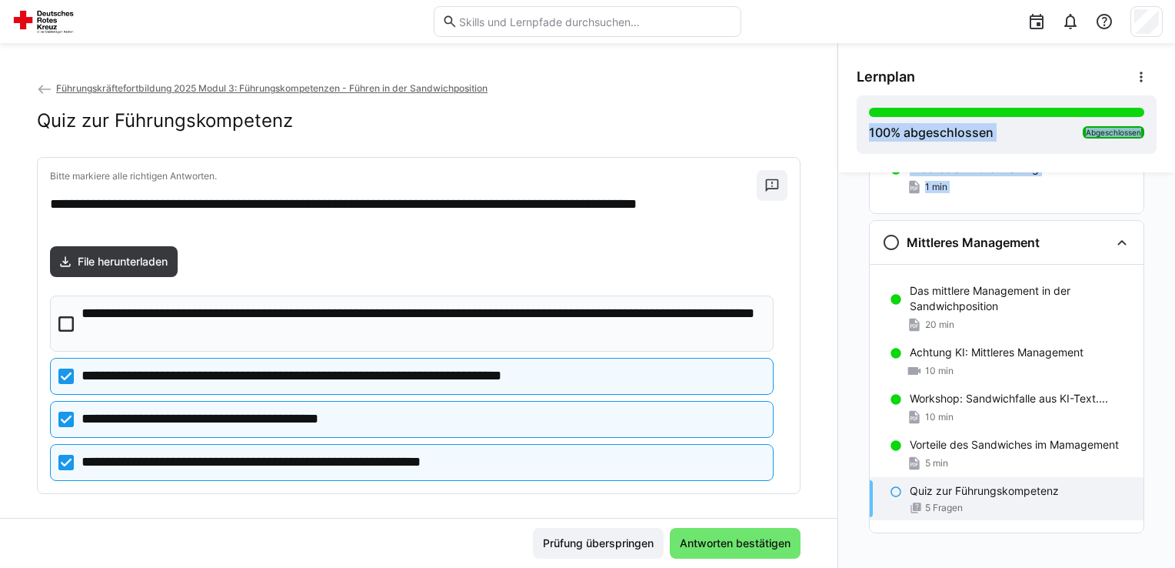
drag, startPoint x: 831, startPoint y: 146, endPoint x: 834, endPoint y: 212, distance: 65.5
click at [838, 212] on div "Lernplan 100 % abgeschlossen Abgeschlossen Notwendigkeit der Führung Arbeitspap…" at bounding box center [1007, 305] width 338 height 525
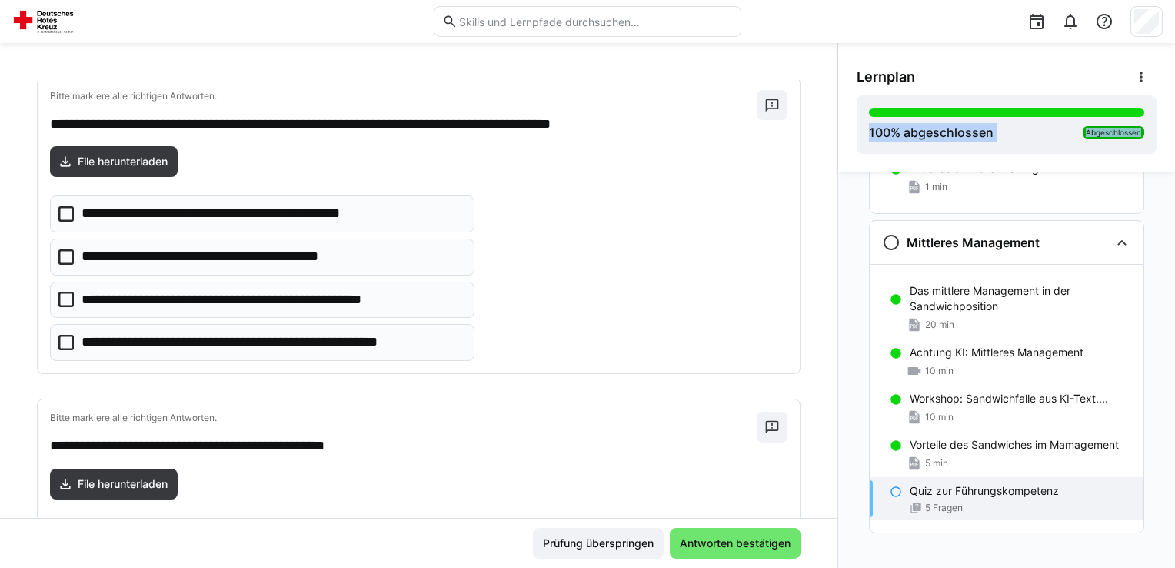
scroll to position [434, 0]
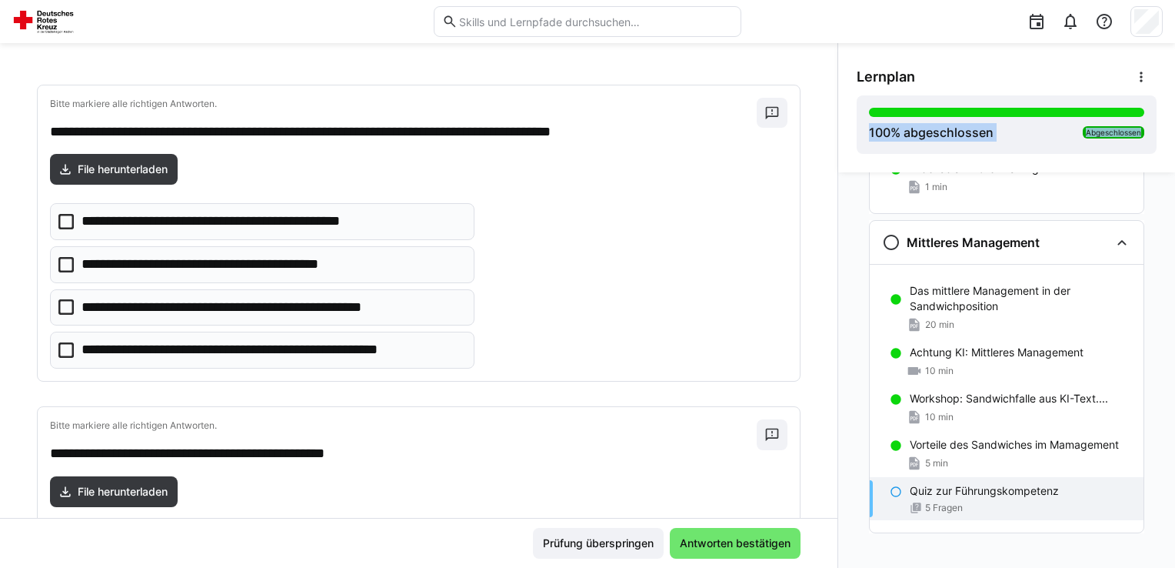
click at [66, 302] on icon at bounding box center [65, 306] width 15 height 15
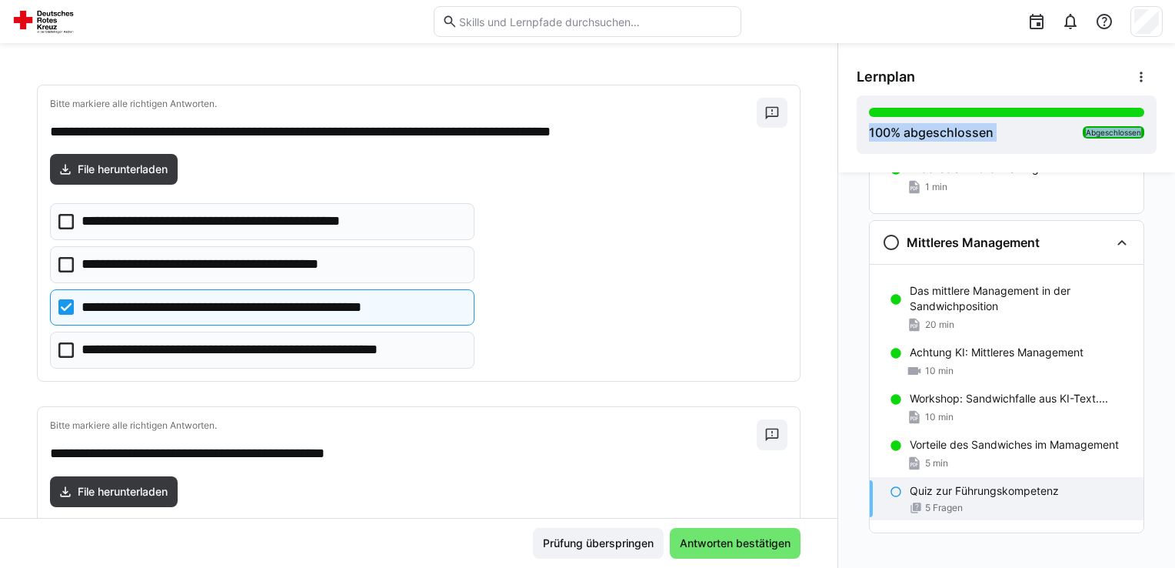
click at [64, 347] on icon at bounding box center [65, 349] width 15 height 15
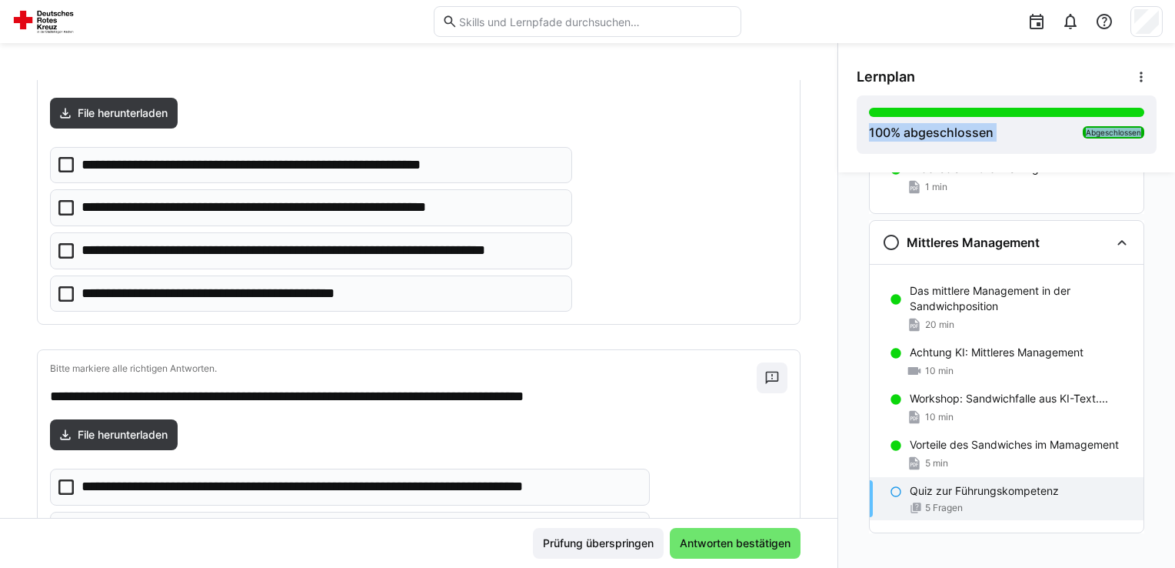
scroll to position [837, 0]
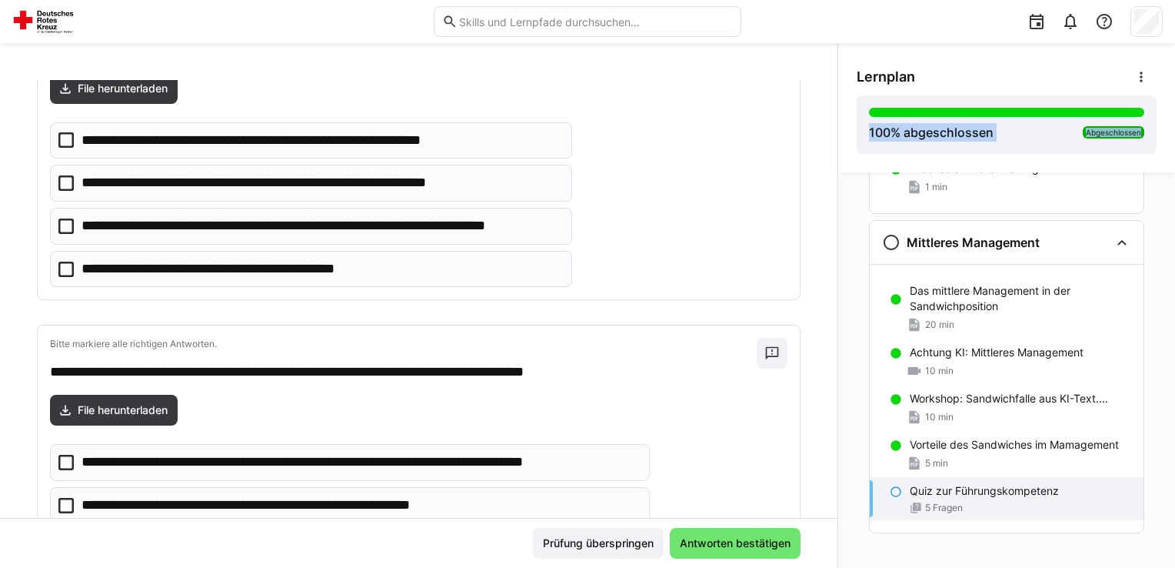
click at [68, 265] on icon at bounding box center [65, 269] width 15 height 15
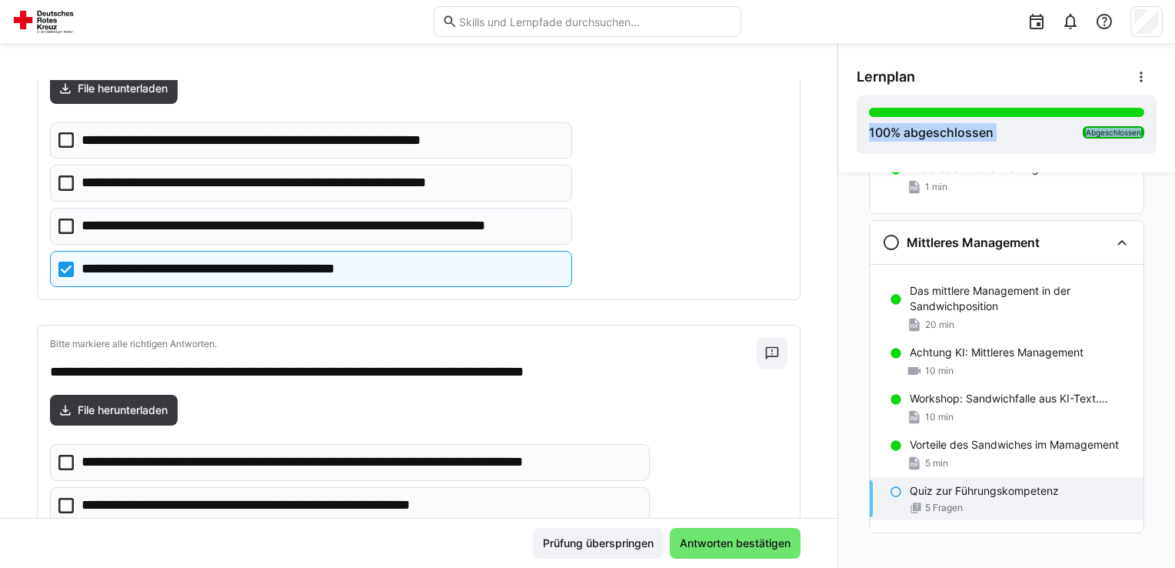
click at [68, 134] on icon at bounding box center [65, 139] width 15 height 15
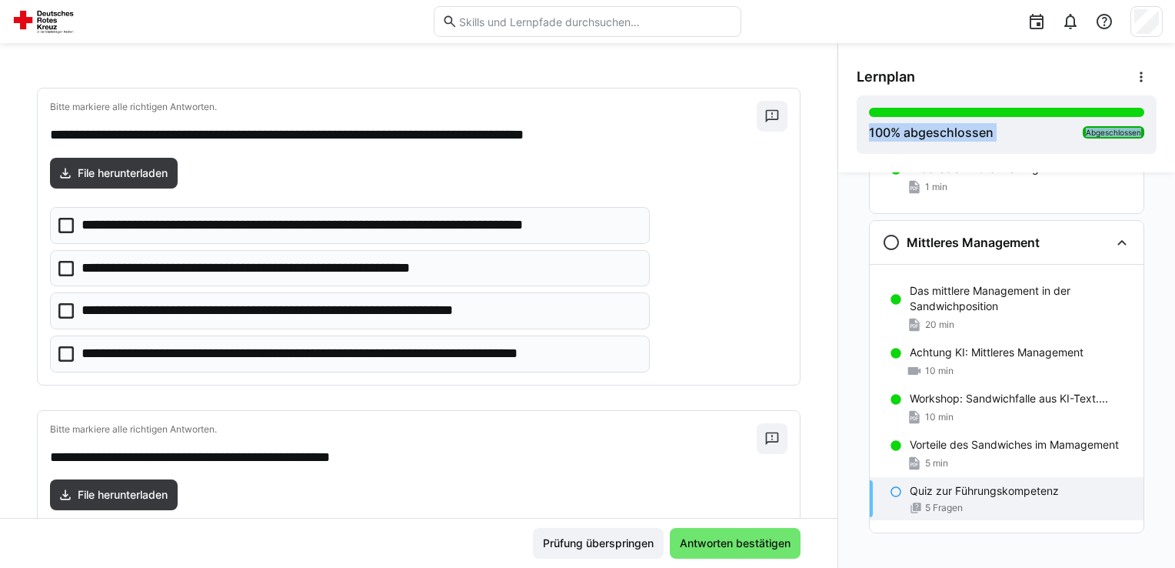
scroll to position [1290, 0]
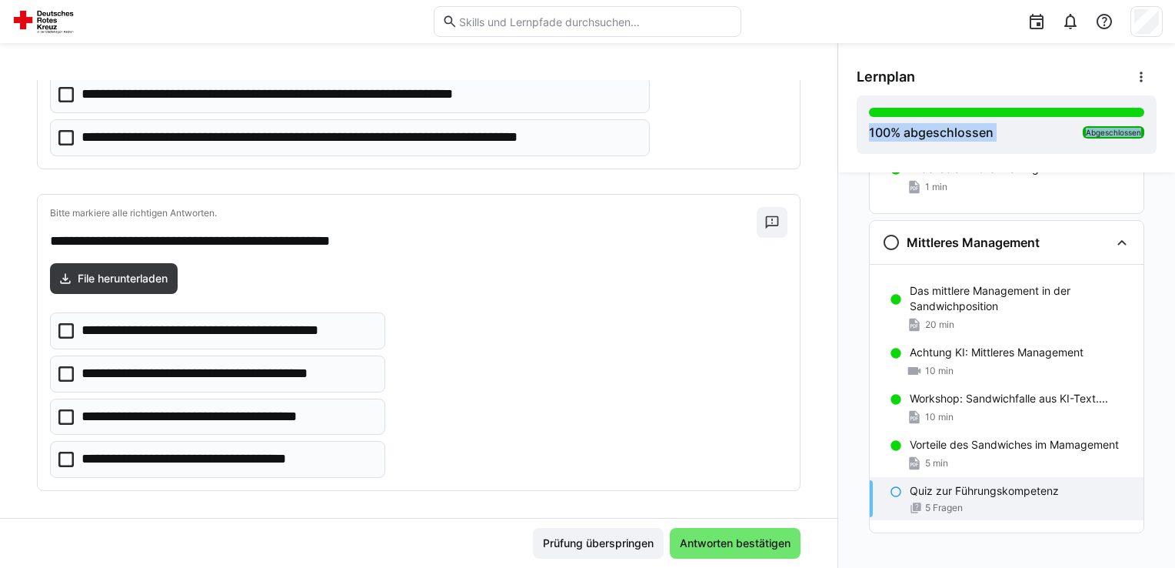
click at [67, 452] on icon at bounding box center [65, 459] width 15 height 15
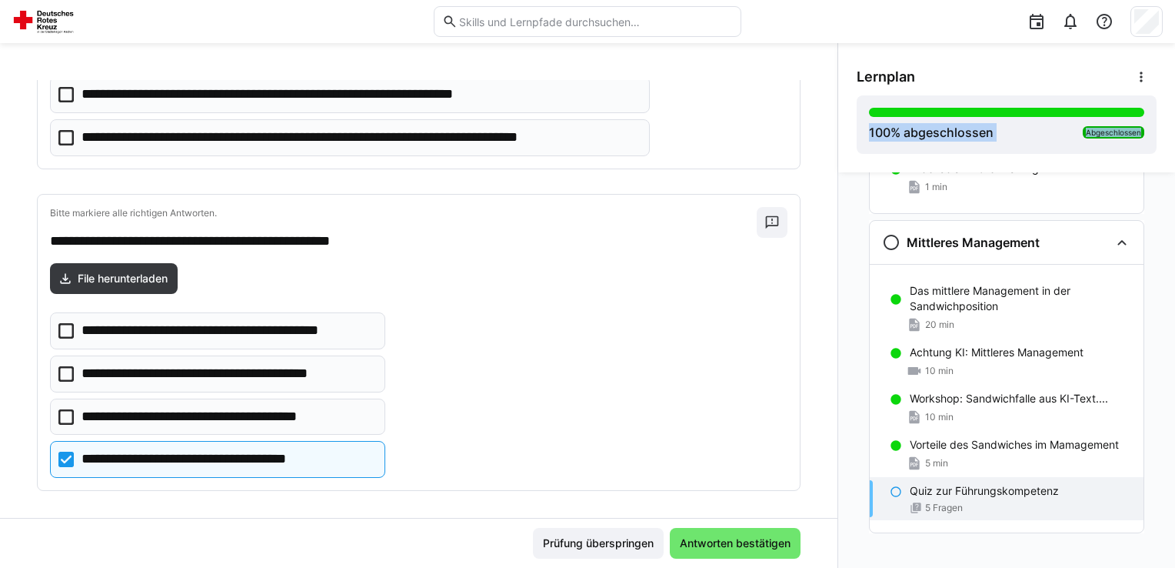
click at [62, 415] on icon at bounding box center [65, 416] width 15 height 15
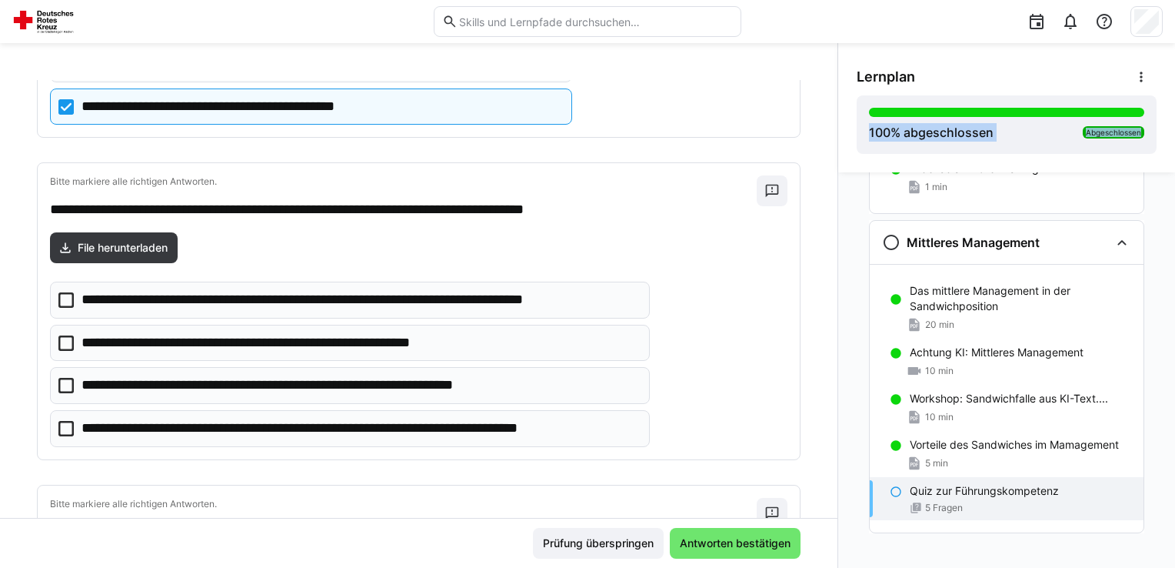
scroll to position [1018, 0]
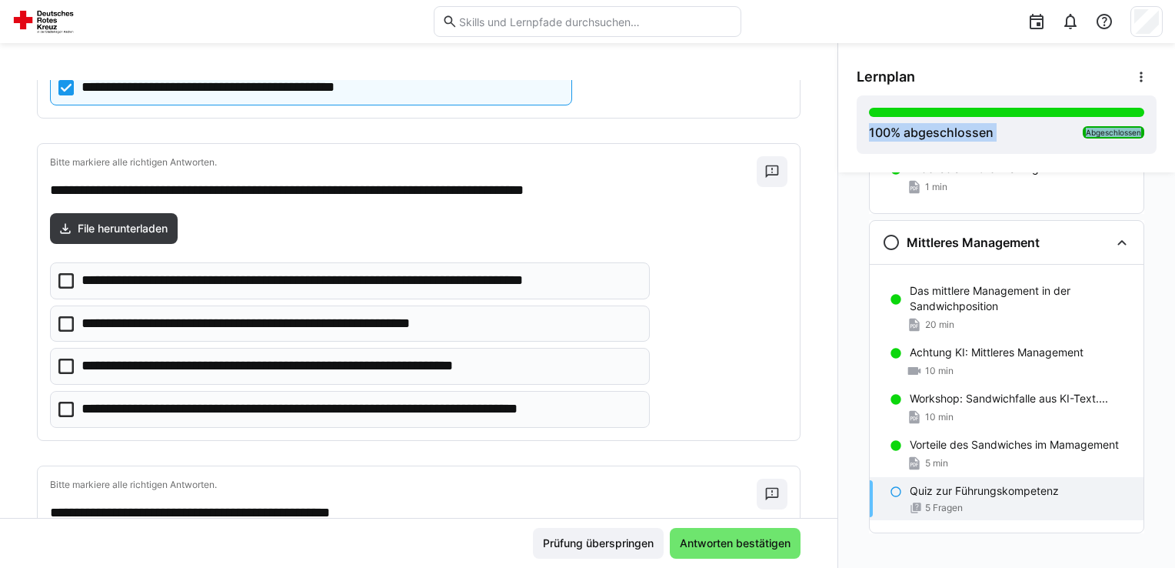
click at [71, 404] on icon at bounding box center [65, 409] width 15 height 15
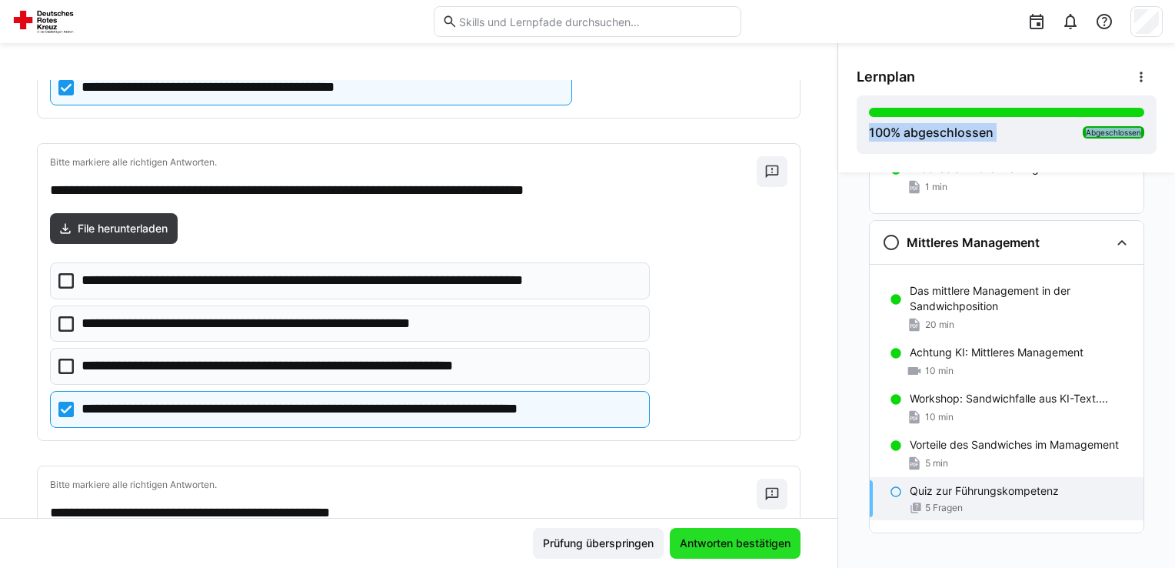
click at [769, 537] on span "Antworten bestätigen" at bounding box center [735, 542] width 115 height 15
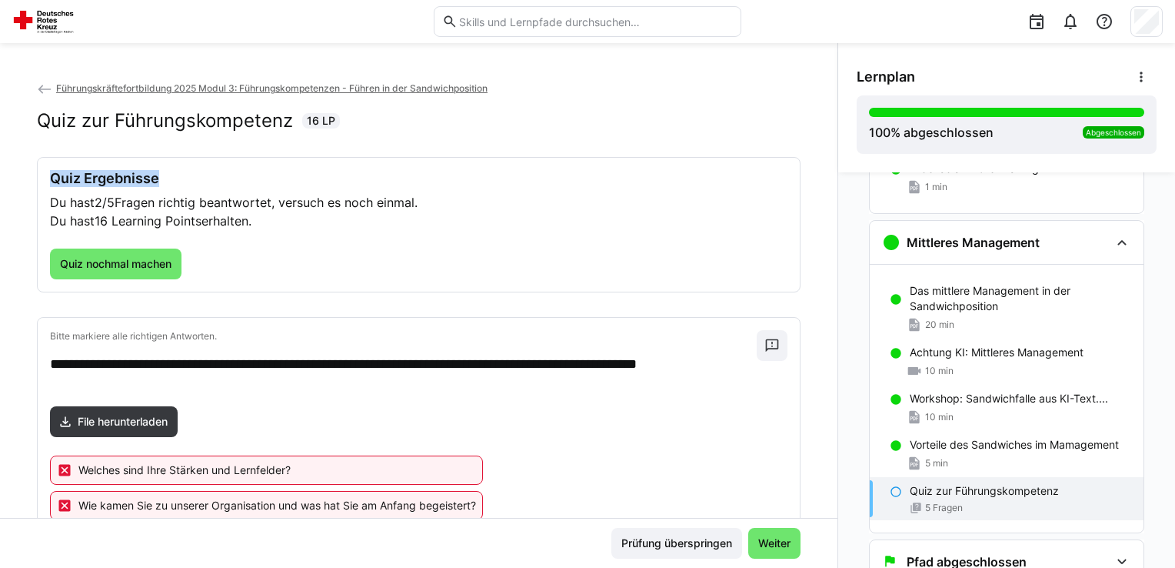
drag, startPoint x: 822, startPoint y: 156, endPoint x: 824, endPoint y: 165, distance: 9.4
click at [824, 165] on div "**********" at bounding box center [419, 299] width 838 height 438
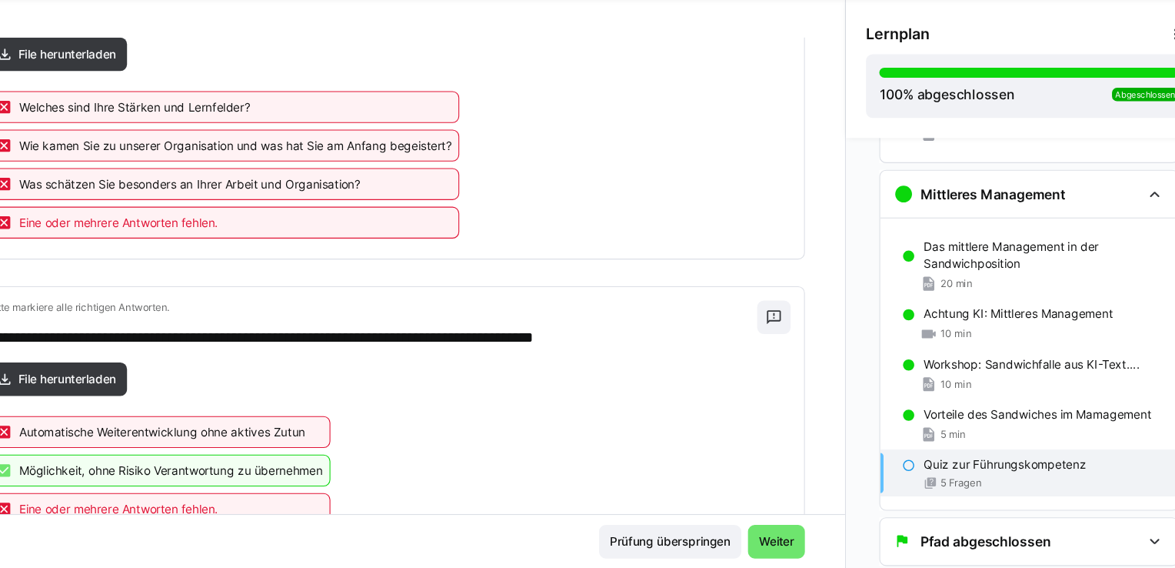
scroll to position [360, 0]
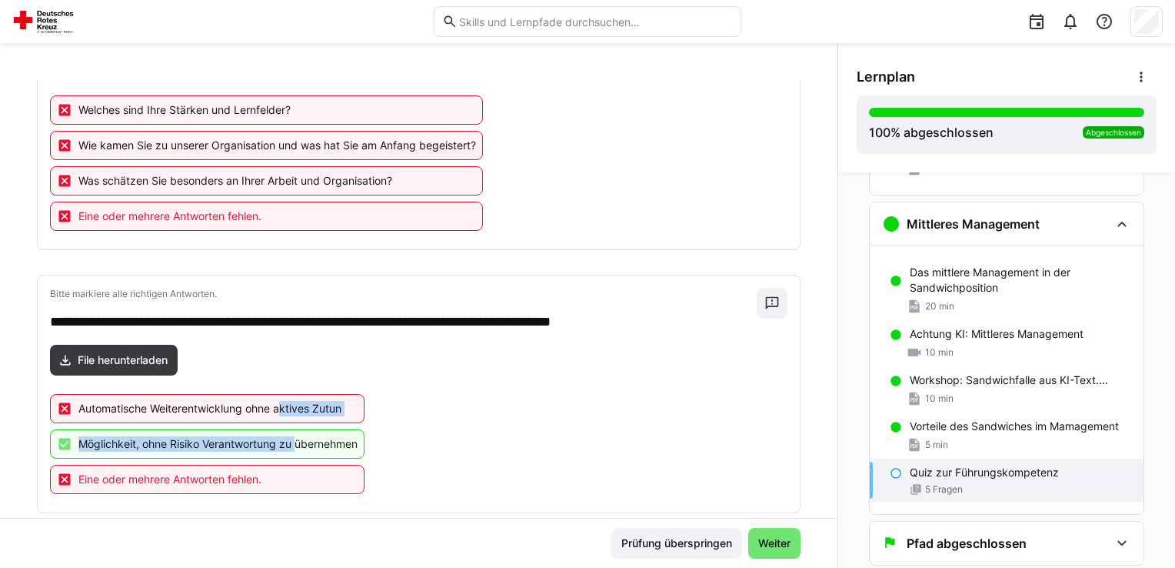
drag, startPoint x: 281, startPoint y: 415, endPoint x: 308, endPoint y: 422, distance: 27.8
click at [308, 422] on div "Automatische Weiterentwicklung ohne aktives Zutun Möglichkeit, ohne Risiko Vera…" at bounding box center [207, 447] width 315 height 106
click at [65, 479] on eds-icon at bounding box center [64, 479] width 15 height 15
click at [761, 545] on span "Weiter" at bounding box center [774, 542] width 37 height 15
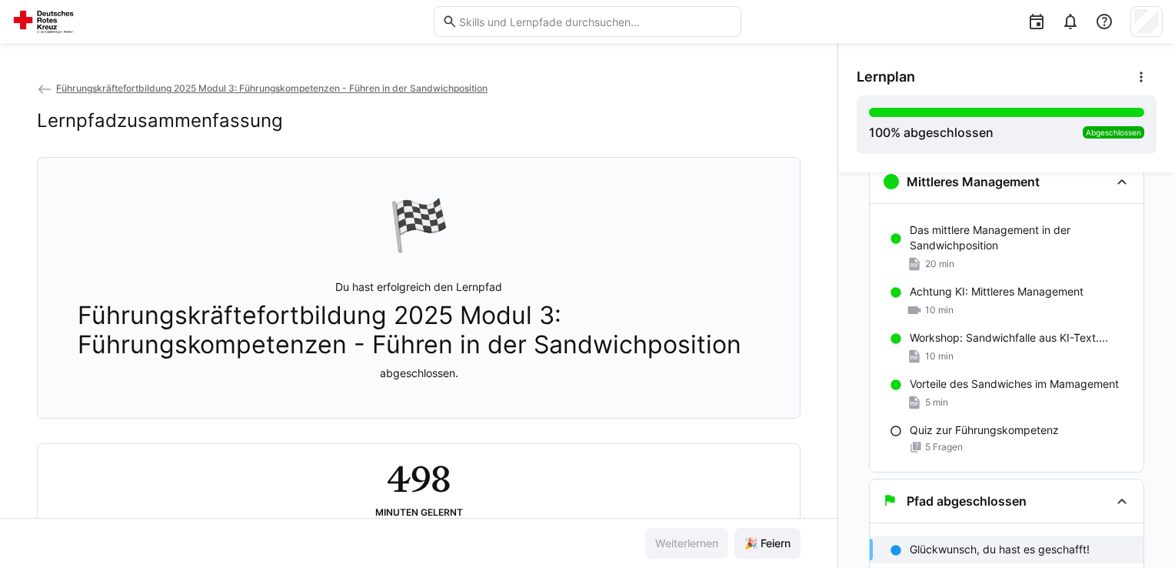
scroll to position [53, 0]
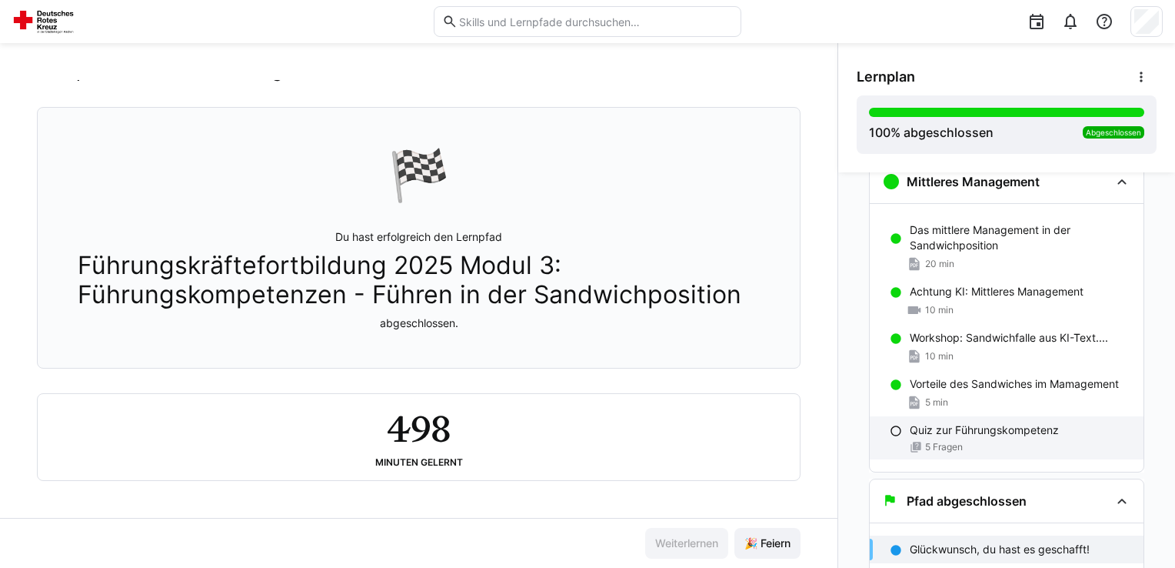
click at [1059, 445] on div "5 Fragen" at bounding box center [1021, 447] width 222 height 12
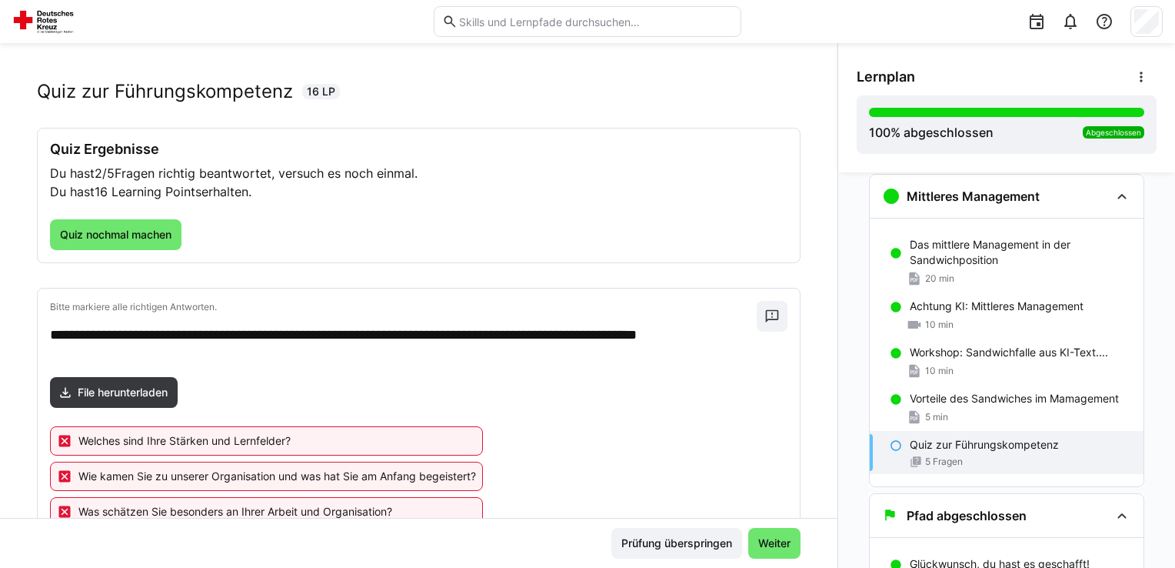
scroll to position [0, 0]
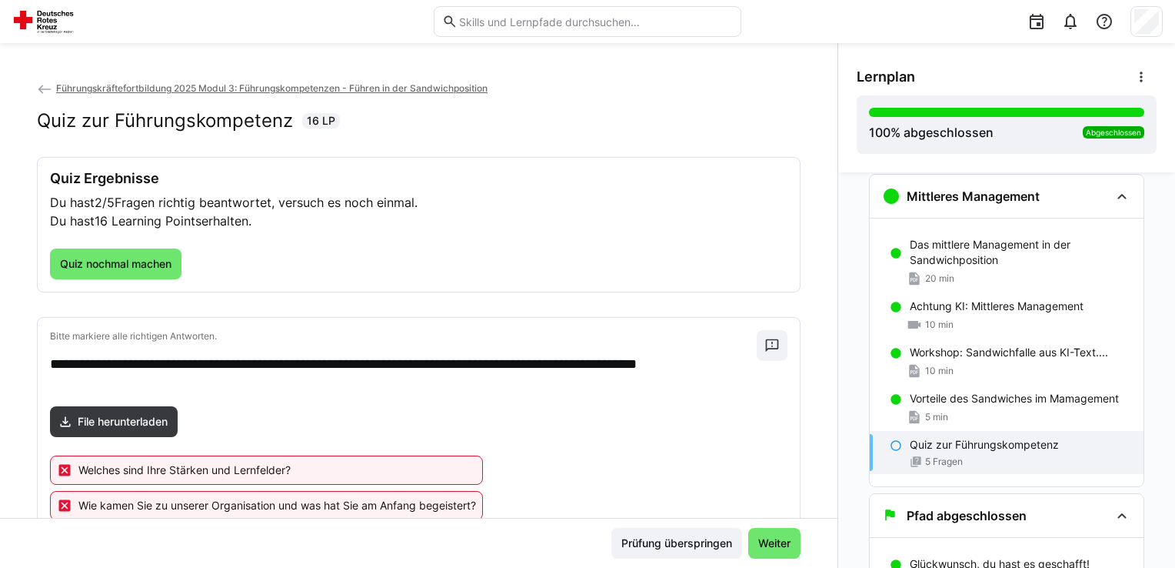
click at [125, 278] on div "Quiz Ergebnisse Du hast 2/5 Fragen richtig beantwortet, versuch es noch einmal.…" at bounding box center [419, 225] width 762 height 134
click at [140, 269] on span "Quiz nochmal machen" at bounding box center [116, 263] width 116 height 15
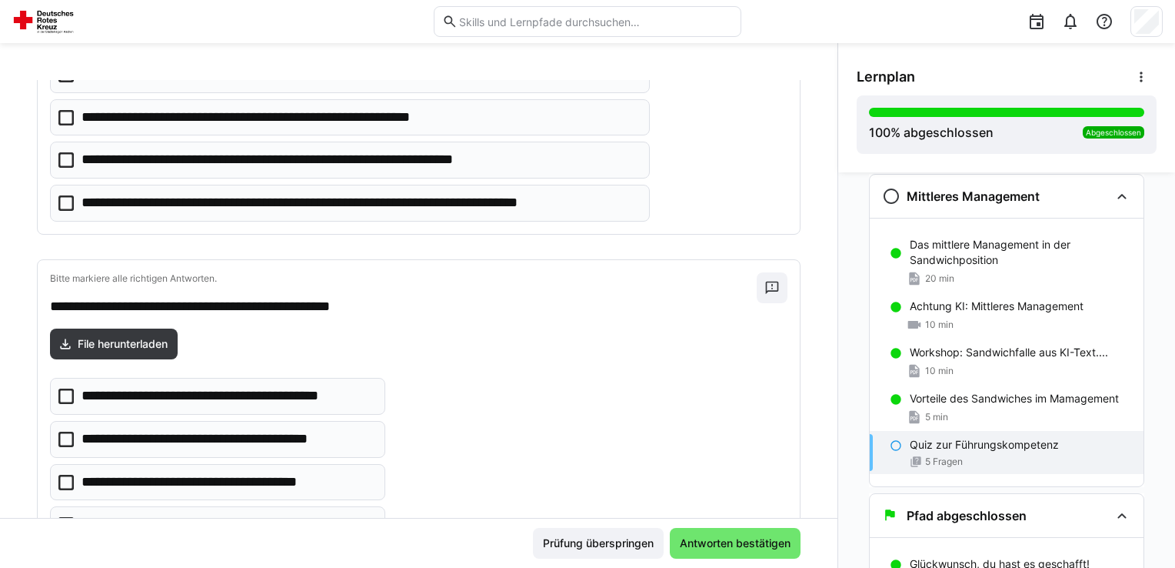
scroll to position [1290, 0]
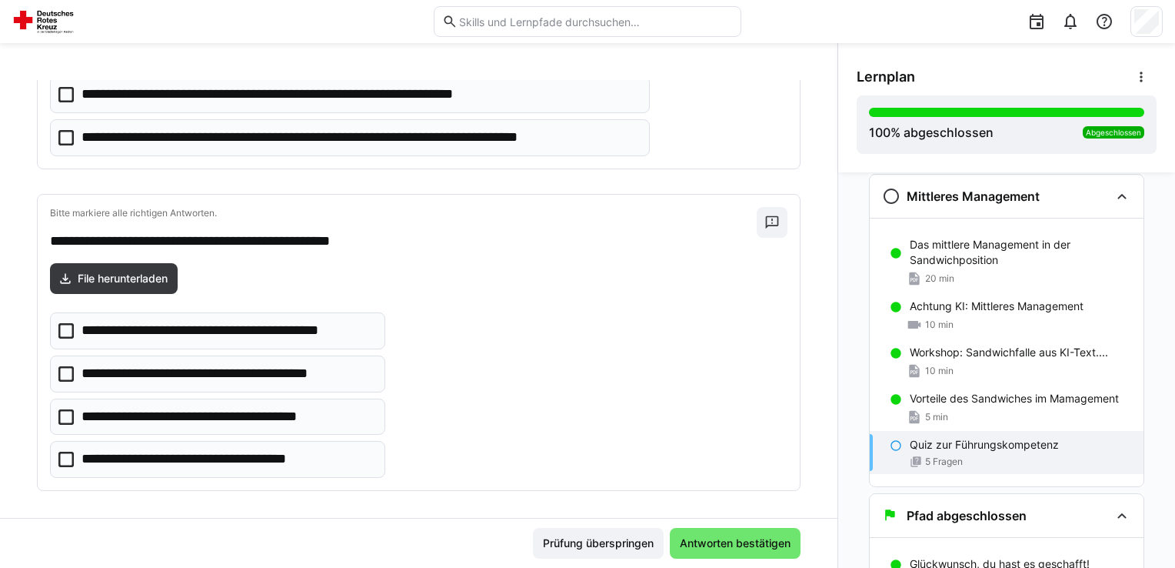
click at [62, 455] on icon at bounding box center [65, 459] width 15 height 15
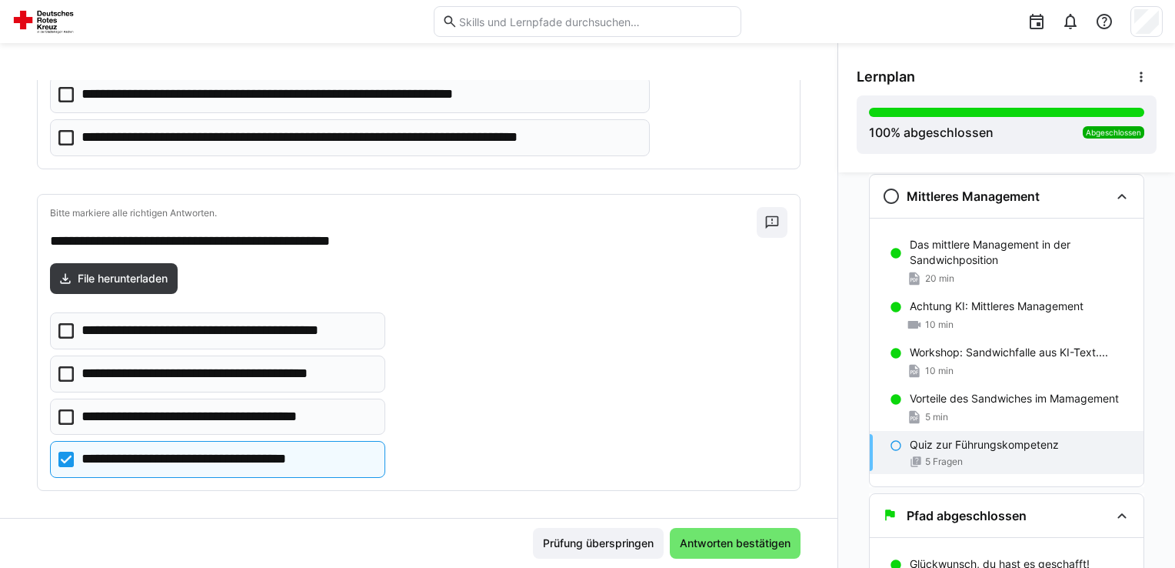
click at [62, 415] on icon at bounding box center [65, 416] width 15 height 15
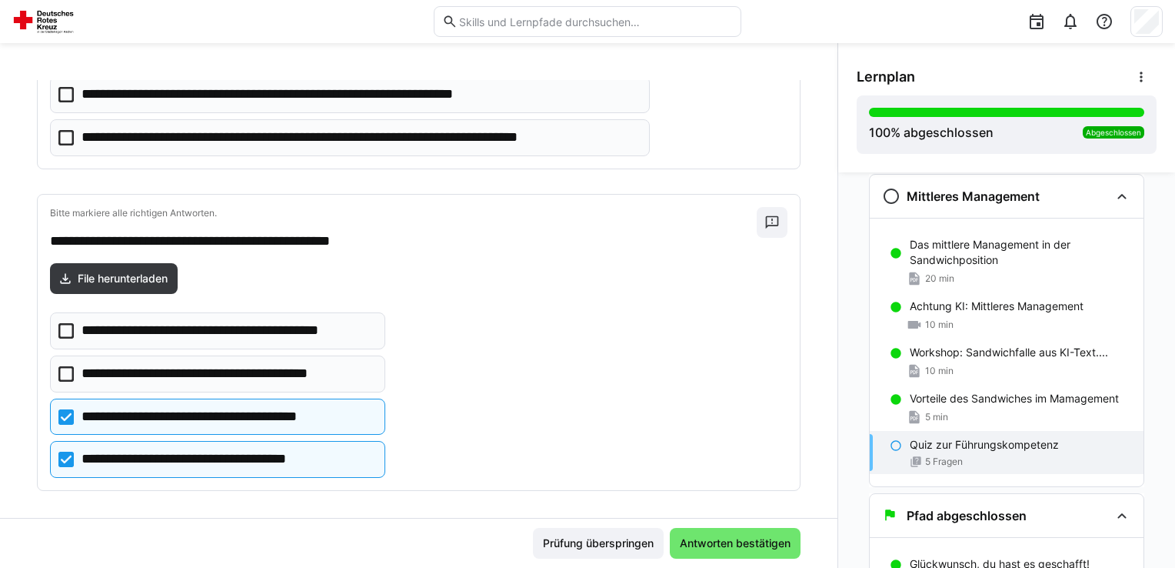
click at [67, 130] on icon at bounding box center [65, 137] width 15 height 15
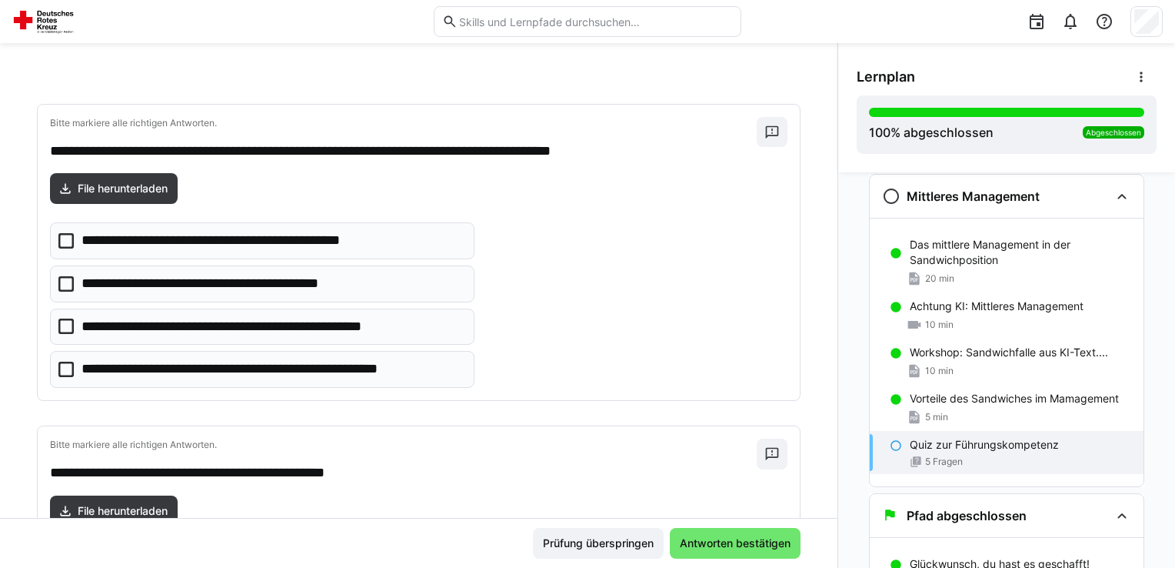
scroll to position [409, 0]
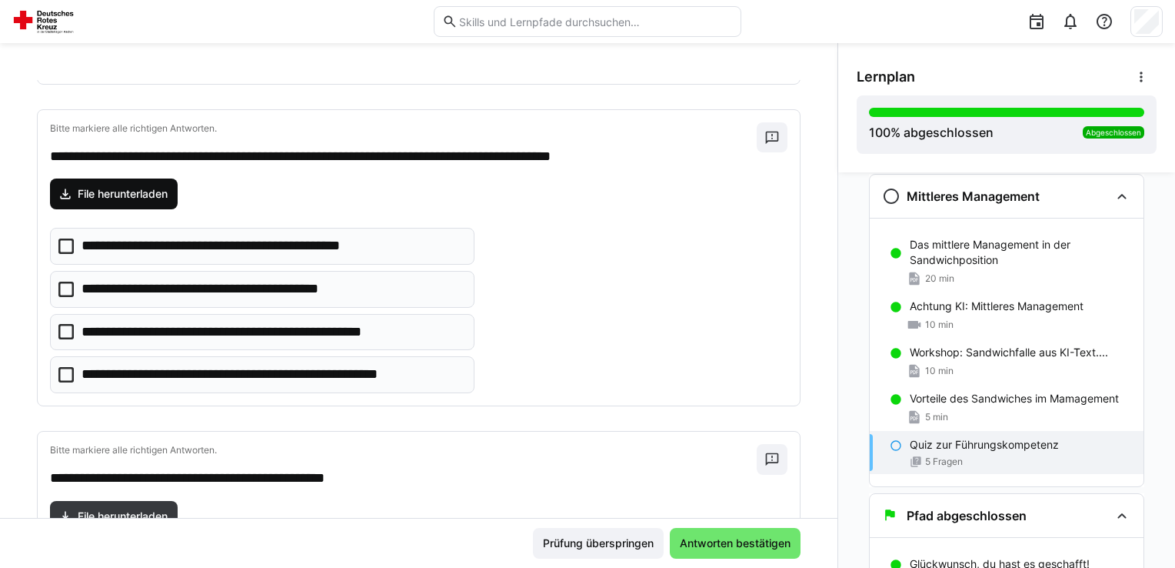
click at [140, 194] on span "File herunterladen" at bounding box center [122, 193] width 95 height 15
click at [61, 371] on icon at bounding box center [65, 374] width 15 height 15
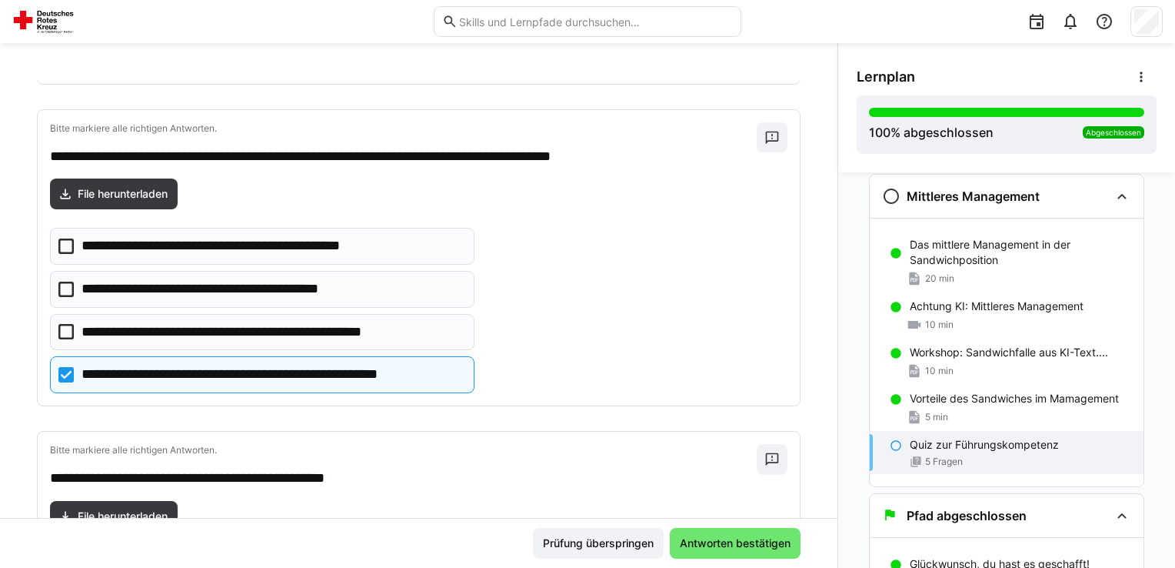
click at [64, 255] on eds-checkbox "**********" at bounding box center [262, 246] width 425 height 37
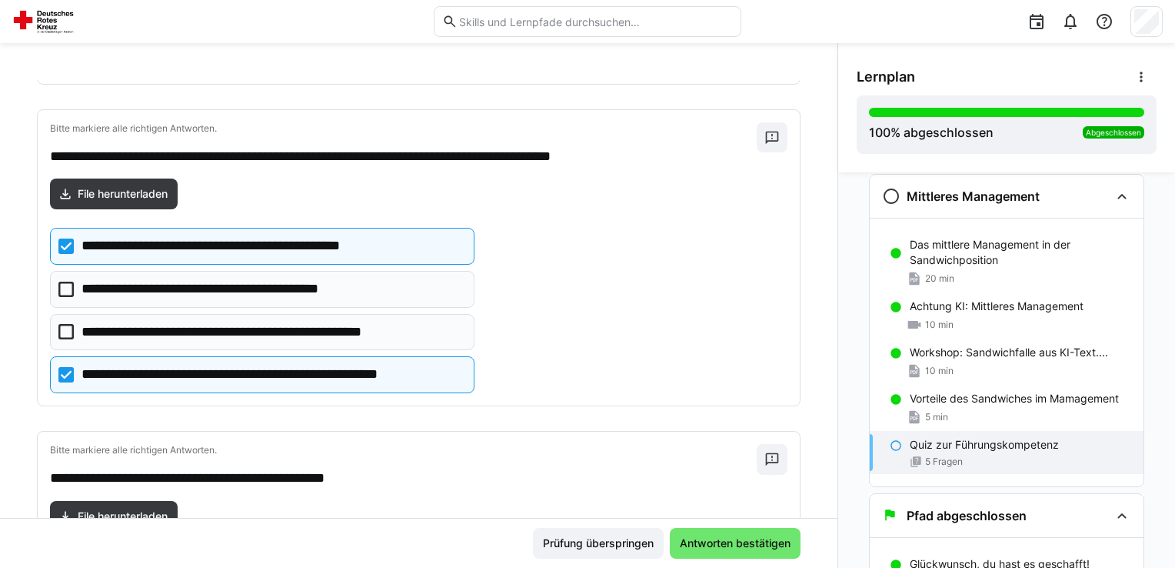
click at [51, 334] on eds-checkbox "**********" at bounding box center [262, 332] width 425 height 37
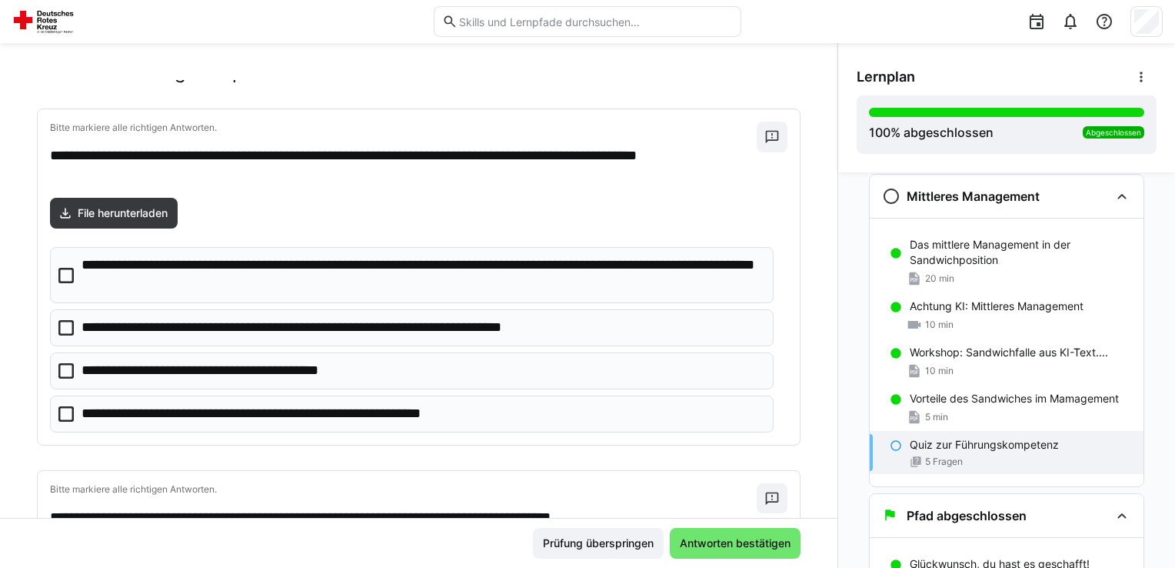
scroll to position [41, 0]
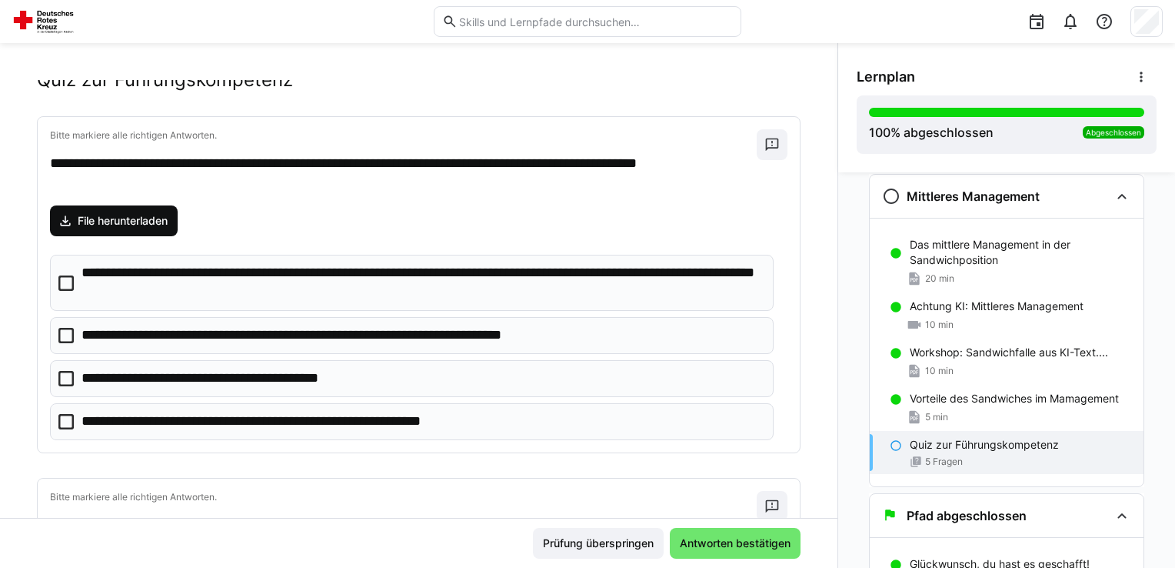
click at [142, 222] on span "File herunterladen" at bounding box center [122, 220] width 95 height 15
click at [818, 159] on div "**********" at bounding box center [419, 299] width 838 height 438
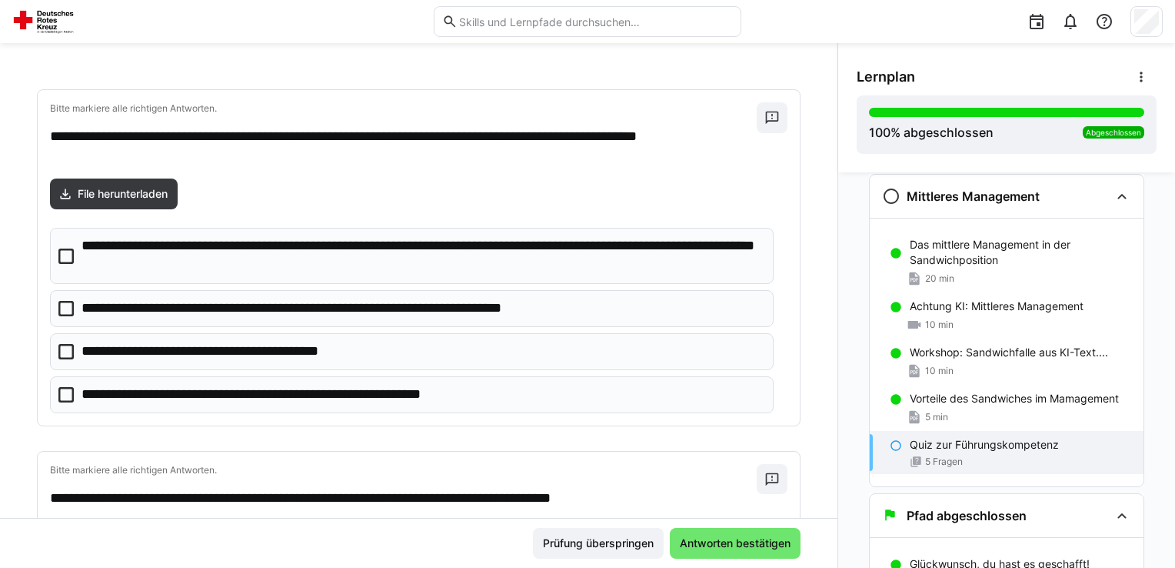
scroll to position [72, 0]
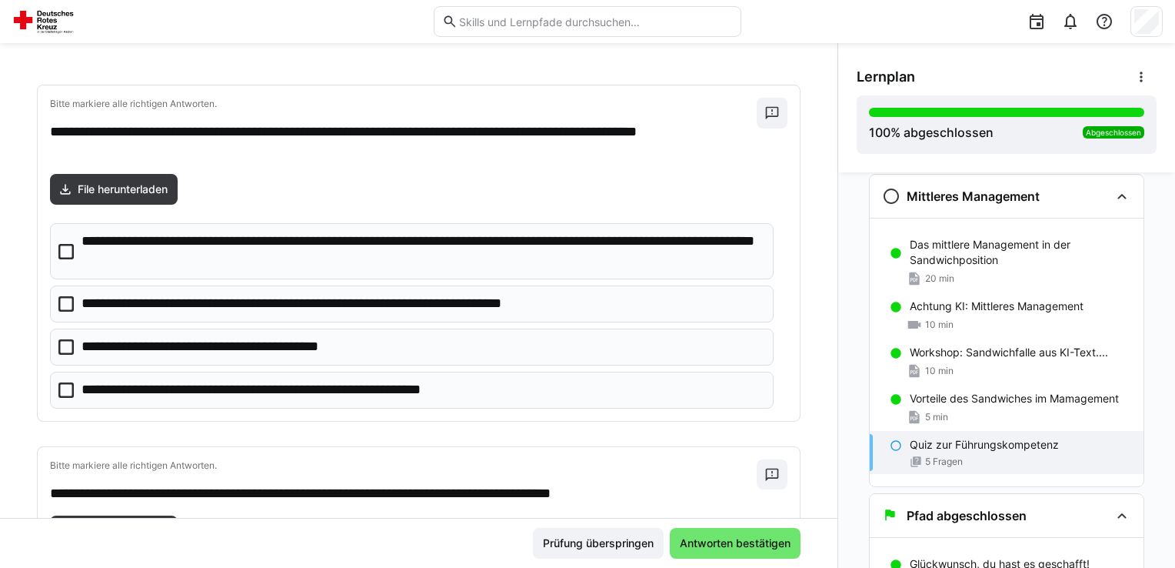
click at [65, 352] on icon at bounding box center [65, 346] width 15 height 15
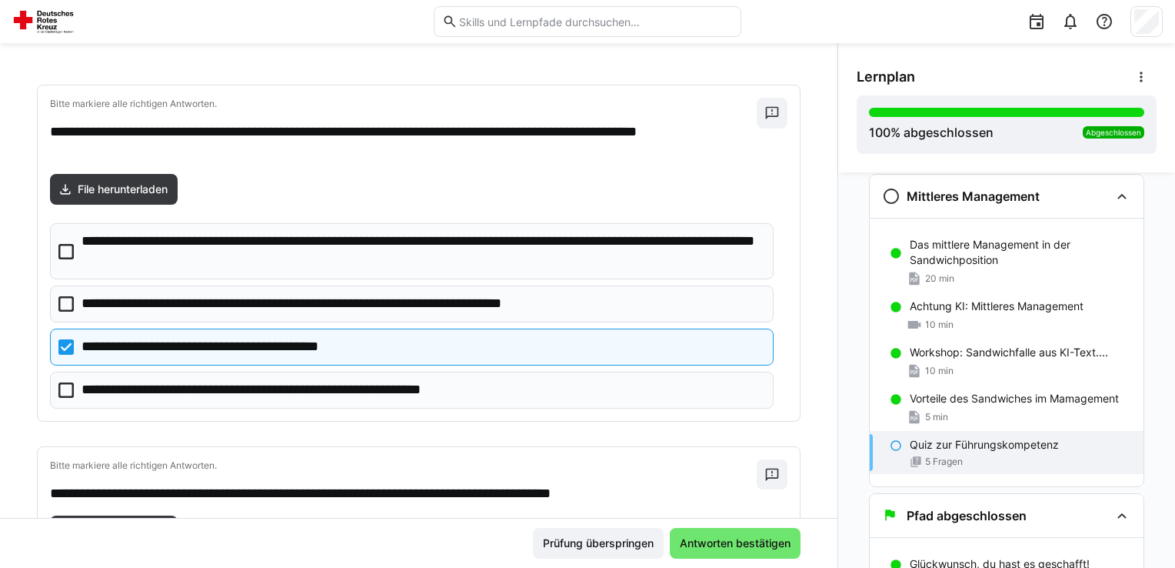
click at [72, 252] on icon at bounding box center [65, 251] width 15 height 15
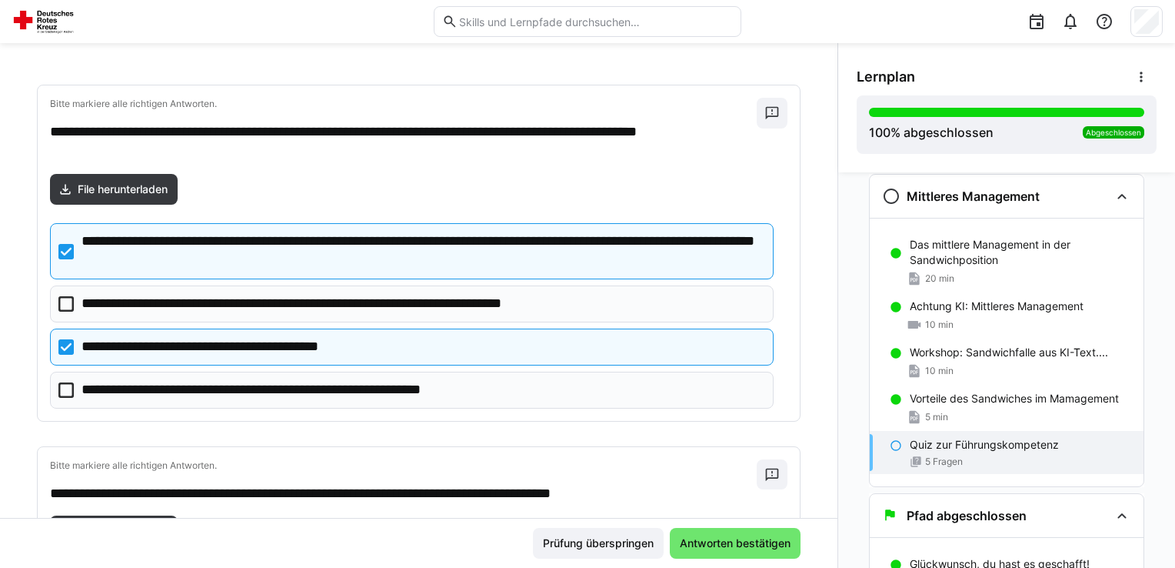
scroll to position [62, 0]
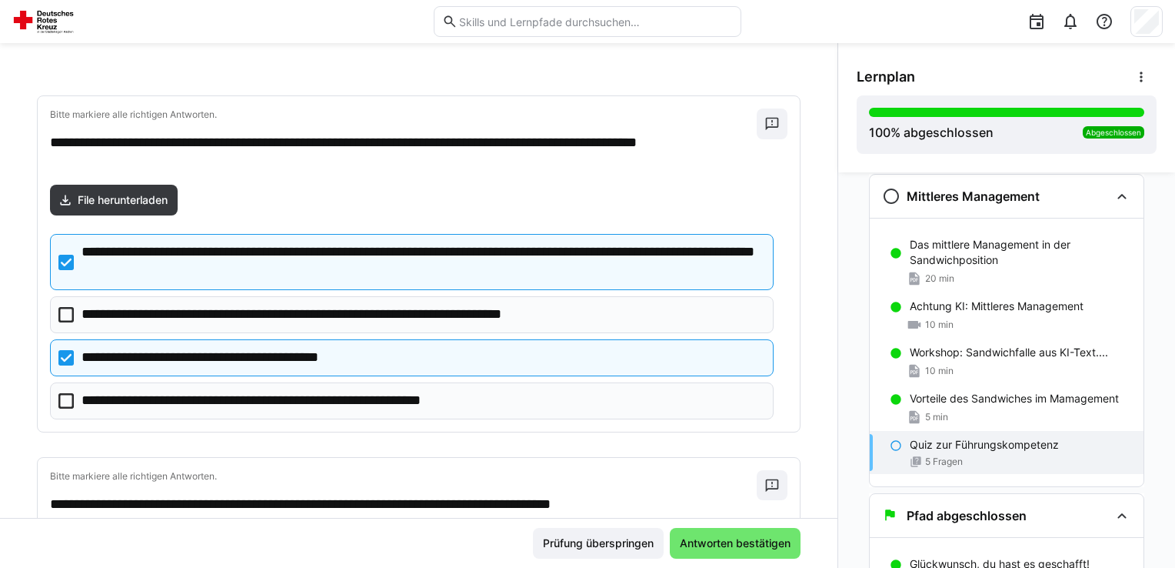
click at [62, 362] on icon at bounding box center [65, 357] width 15 height 15
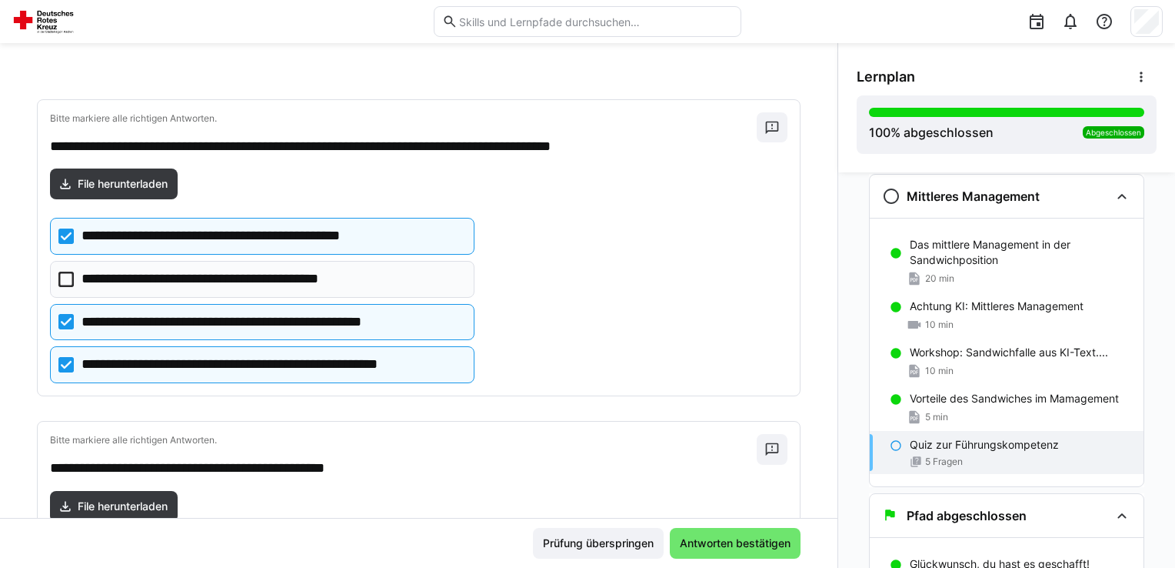
scroll to position [429, 0]
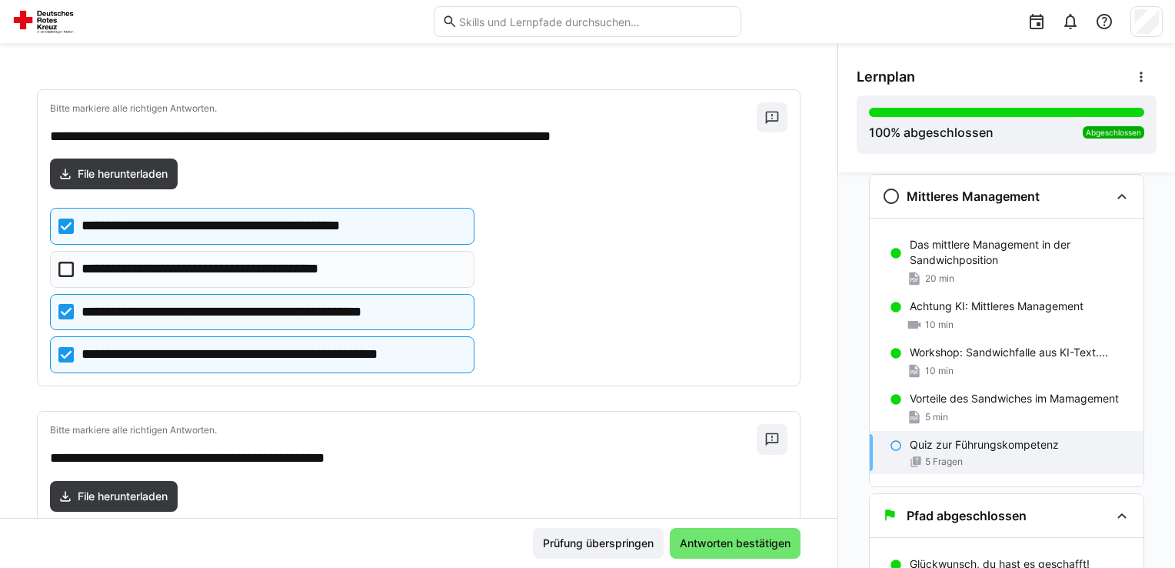
click at [68, 311] on icon at bounding box center [65, 311] width 15 height 15
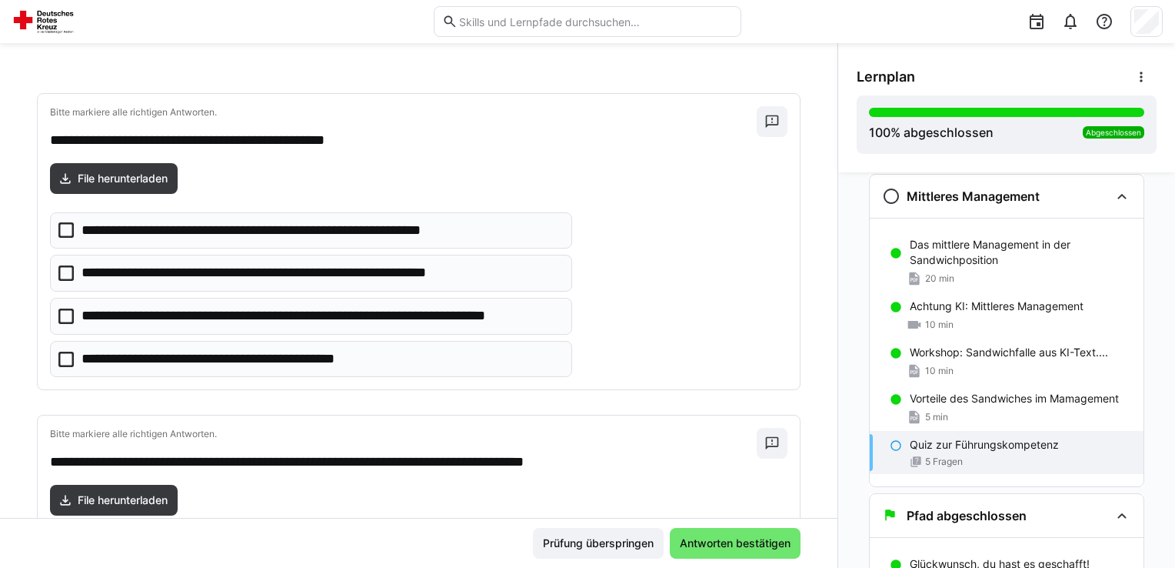
scroll to position [759, 0]
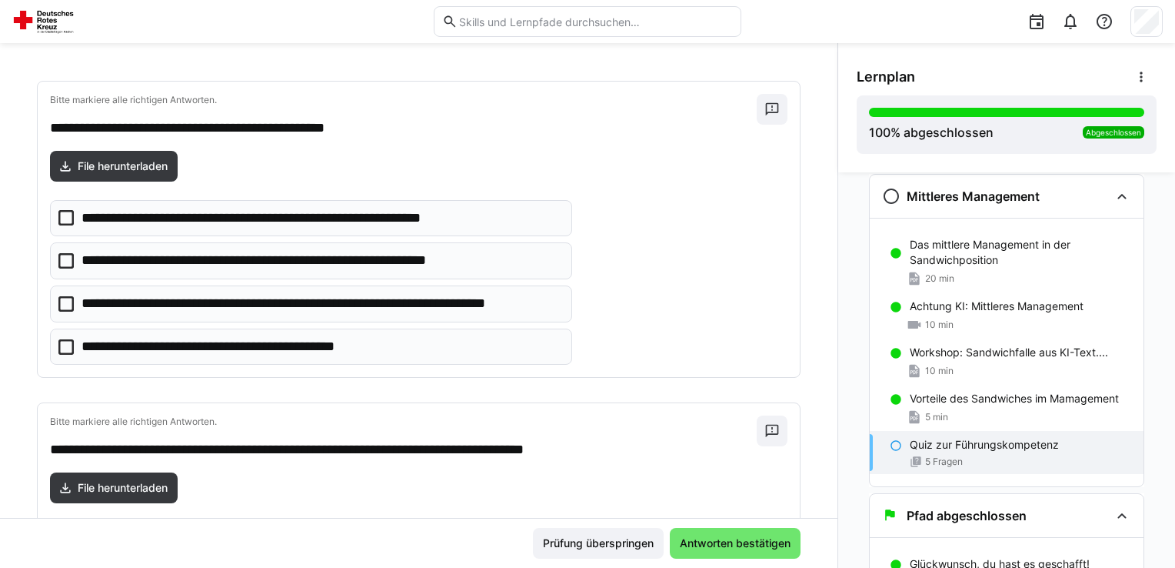
click at [71, 302] on icon at bounding box center [65, 303] width 15 height 15
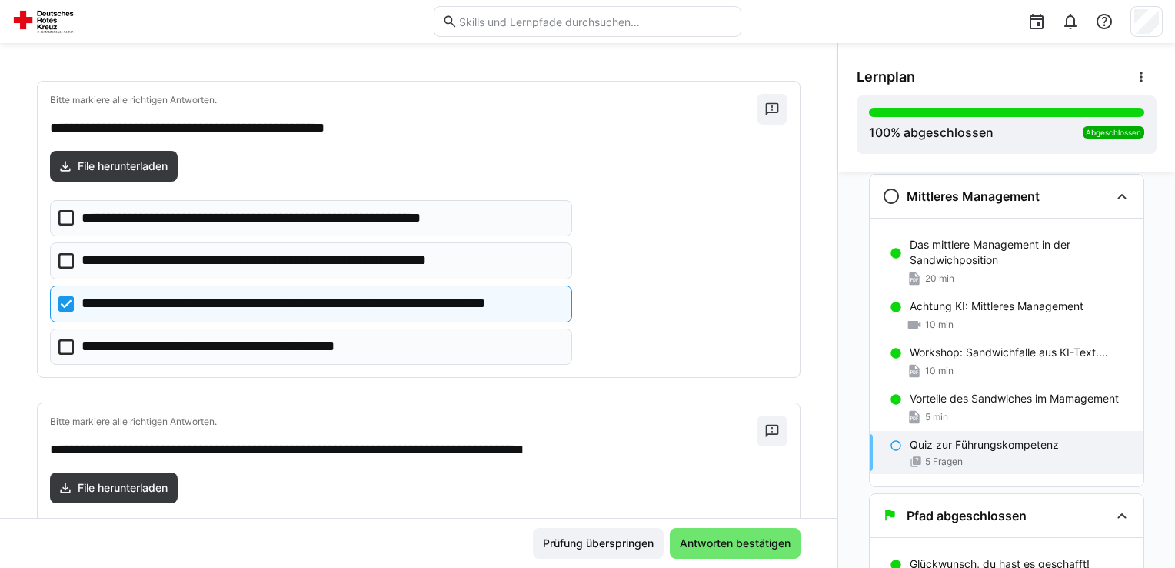
click at [65, 340] on icon at bounding box center [65, 346] width 15 height 15
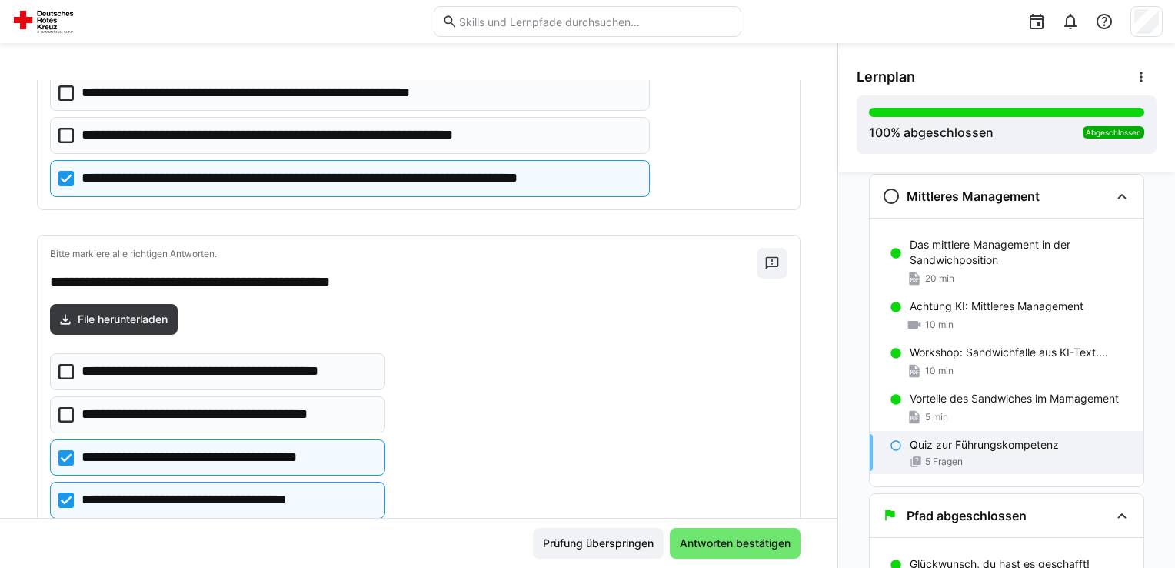
scroll to position [1290, 0]
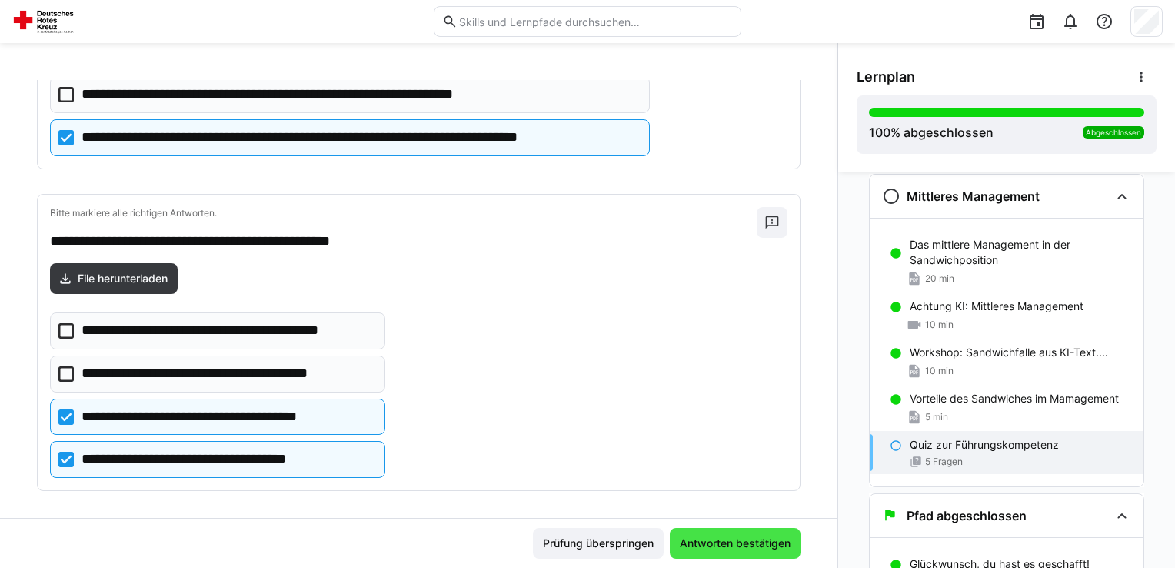
click at [727, 551] on span "Antworten bestätigen" at bounding box center [735, 542] width 115 height 15
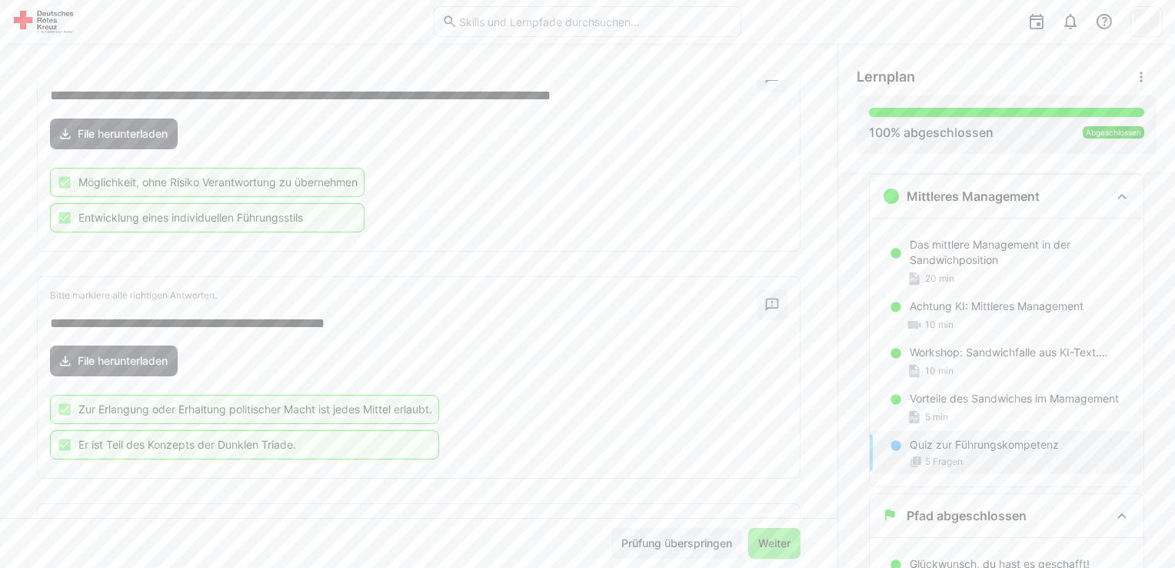
scroll to position [890, 0]
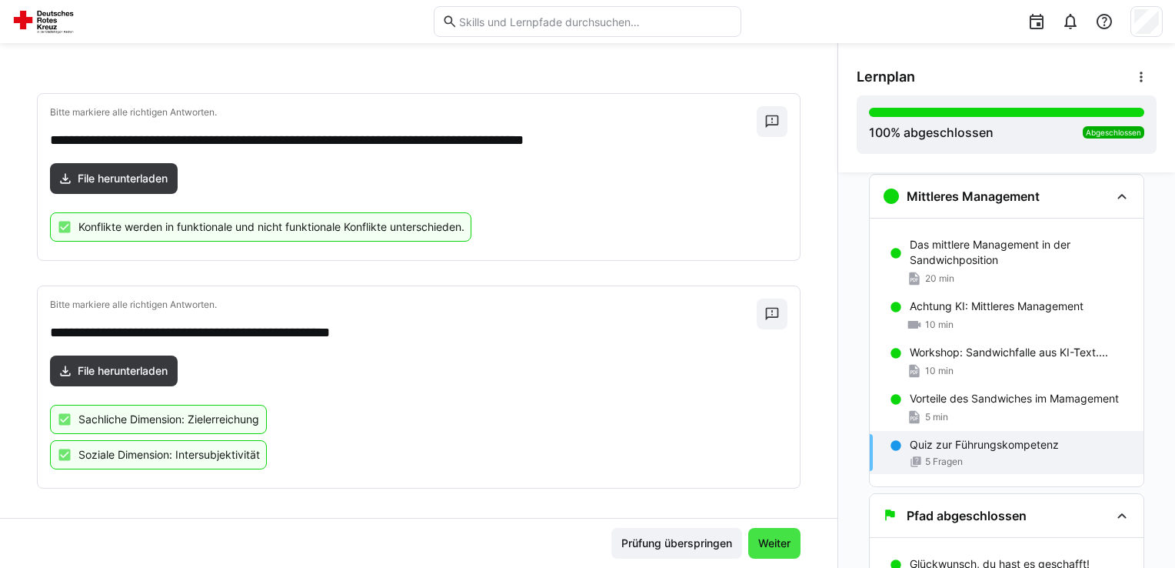
click at [766, 543] on span "Weiter" at bounding box center [774, 542] width 37 height 15
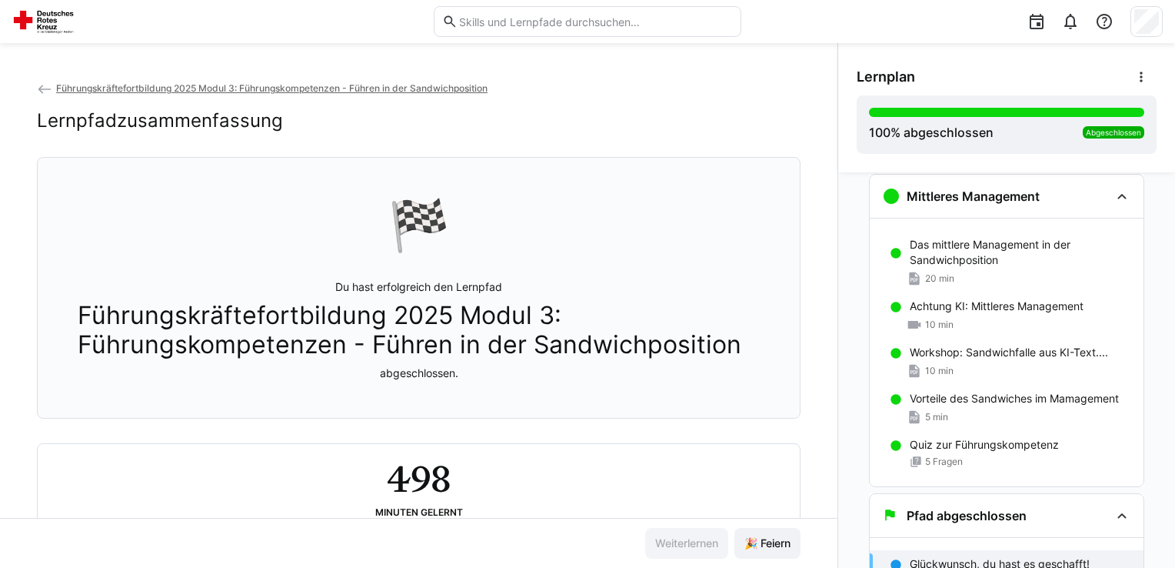
scroll to position [2434, 0]
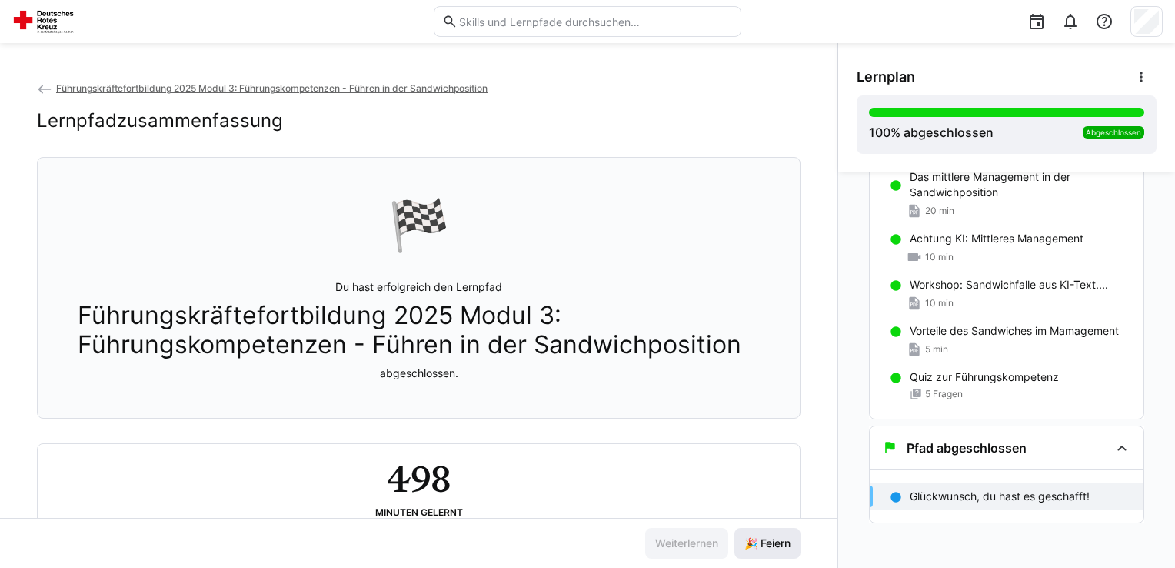
click at [759, 538] on span "🎉 Feiern" at bounding box center [767, 542] width 51 height 15
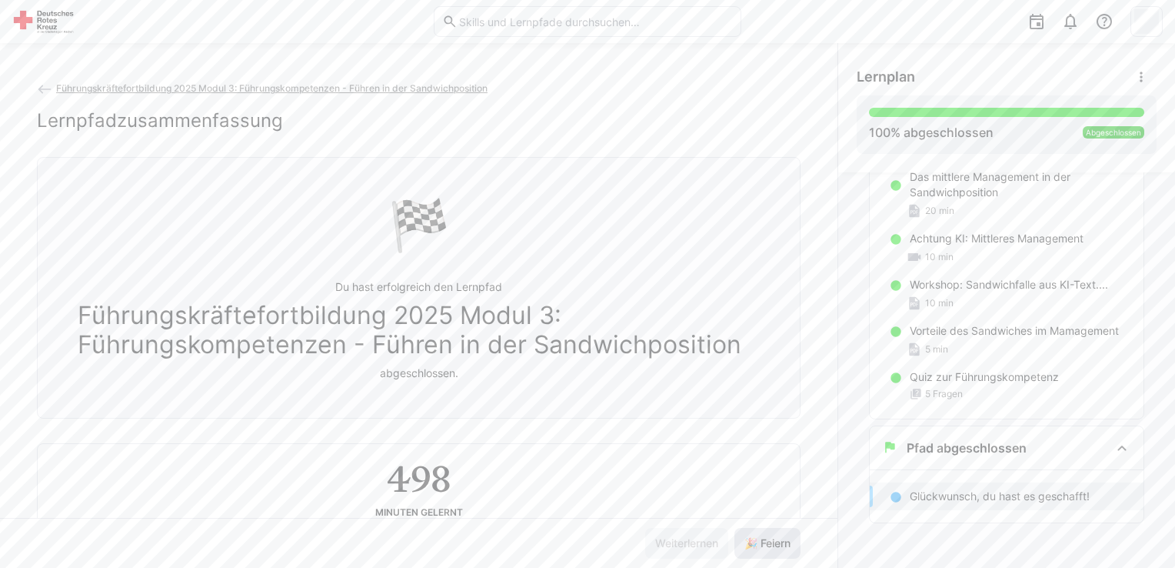
click at [759, 538] on span "🎉 Feiern" at bounding box center [767, 542] width 51 height 15
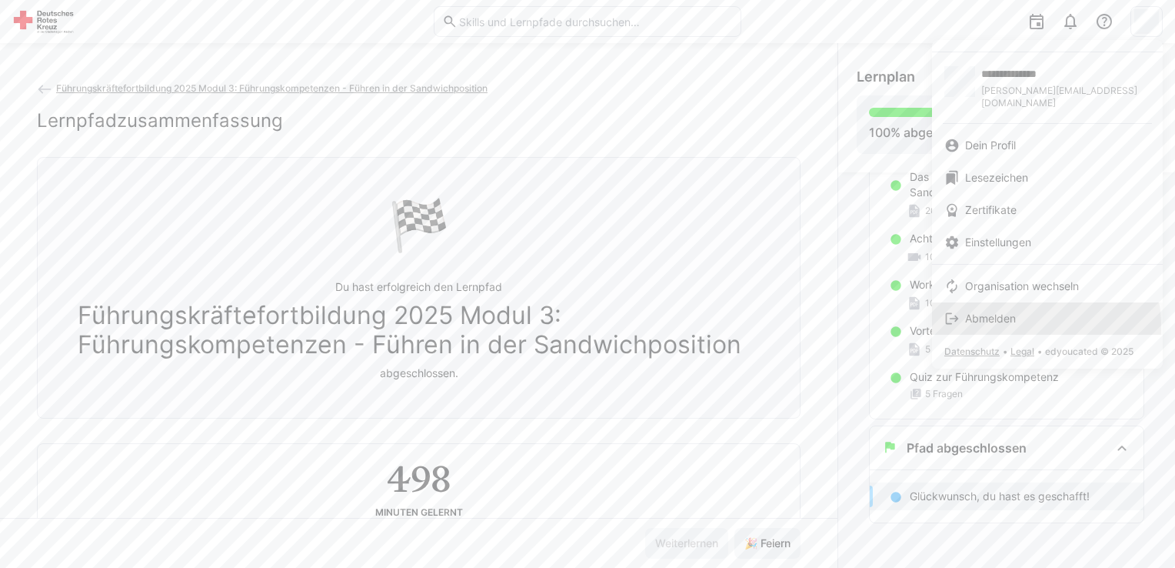
click at [1019, 314] on link "Abmelden" at bounding box center [1047, 318] width 231 height 32
